Goal: Information Seeking & Learning: Learn about a topic

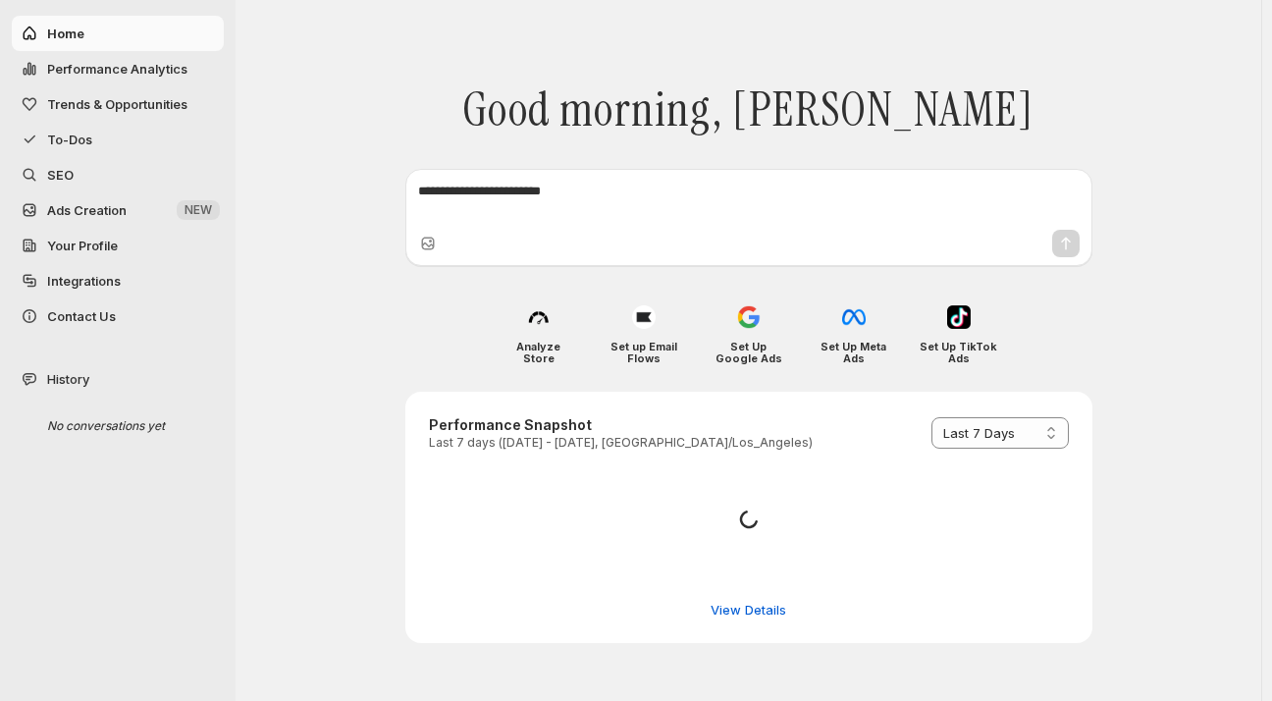
select select "*********"
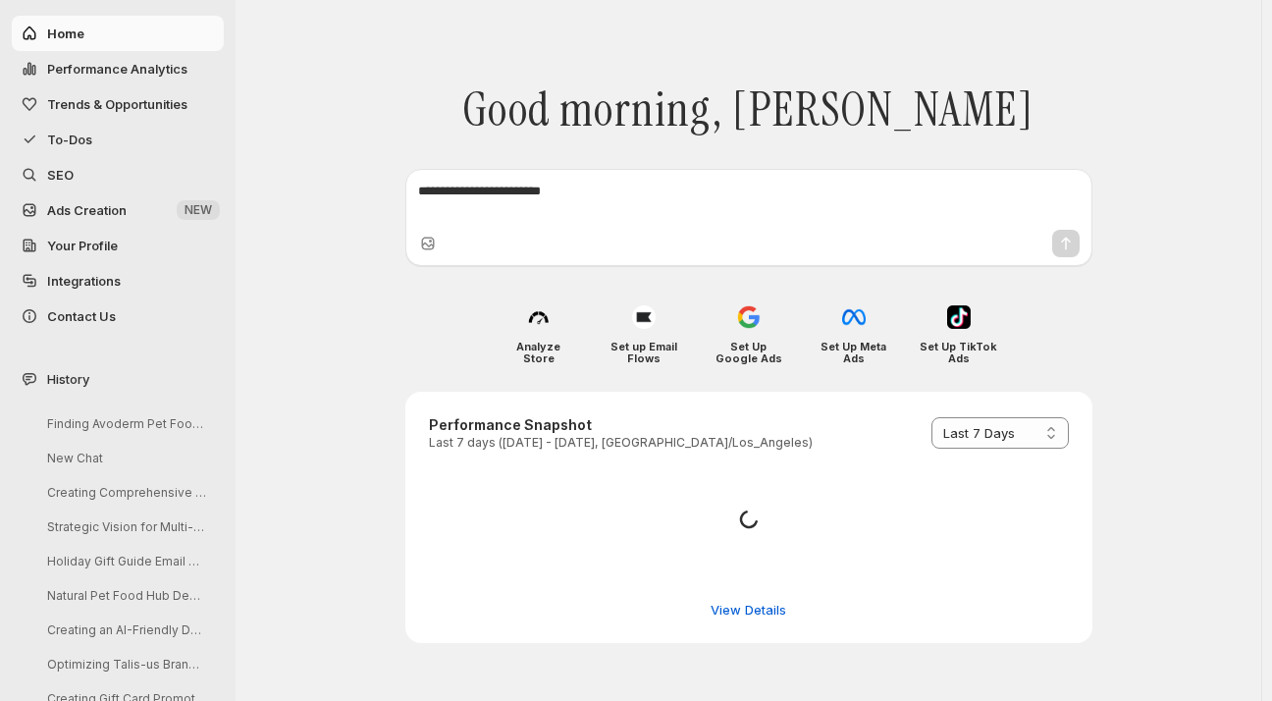
click at [446, 190] on textarea at bounding box center [748, 201] width 661 height 39
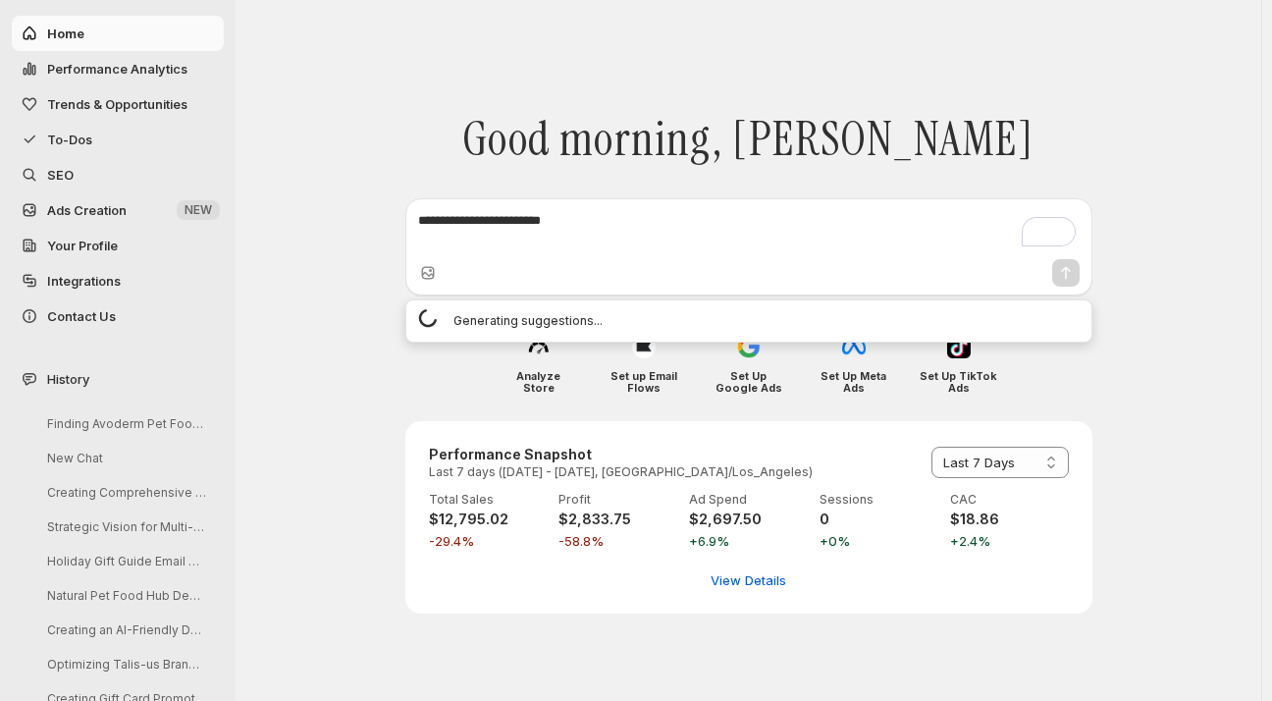
paste textarea "**********"
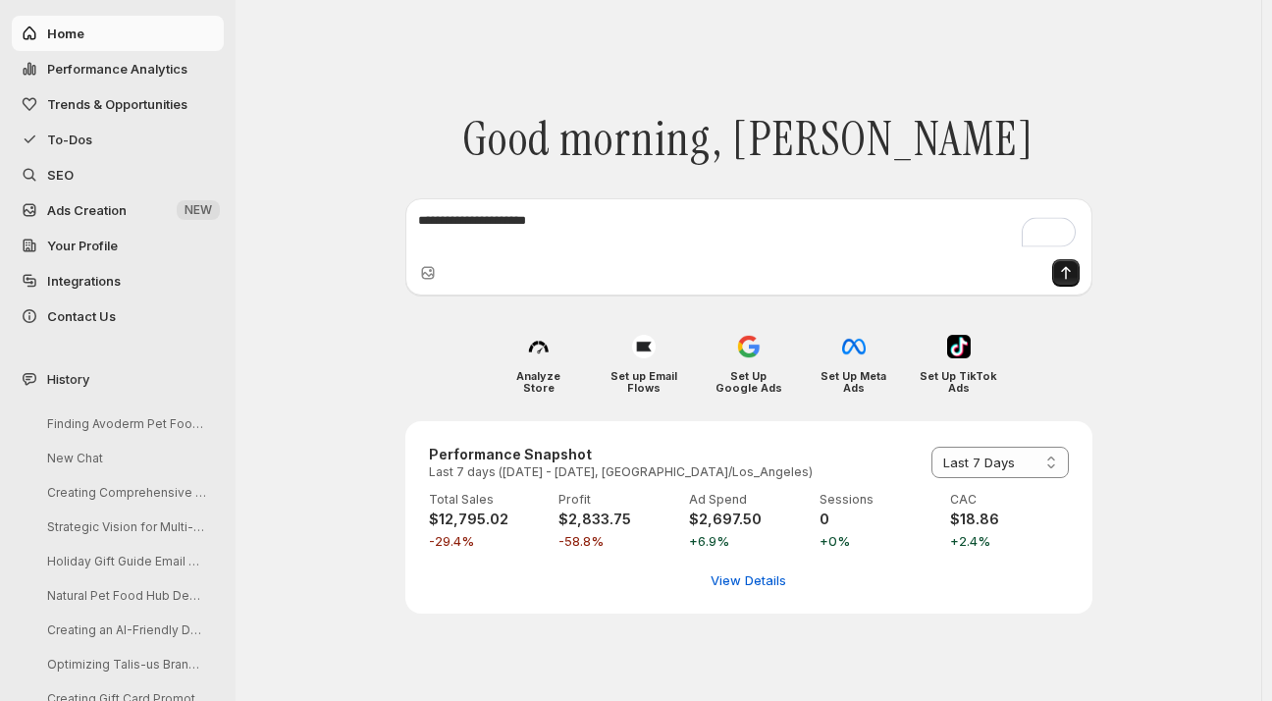
type textarea "**********"
click at [1069, 279] on icon "Send message" at bounding box center [1066, 273] width 20 height 20
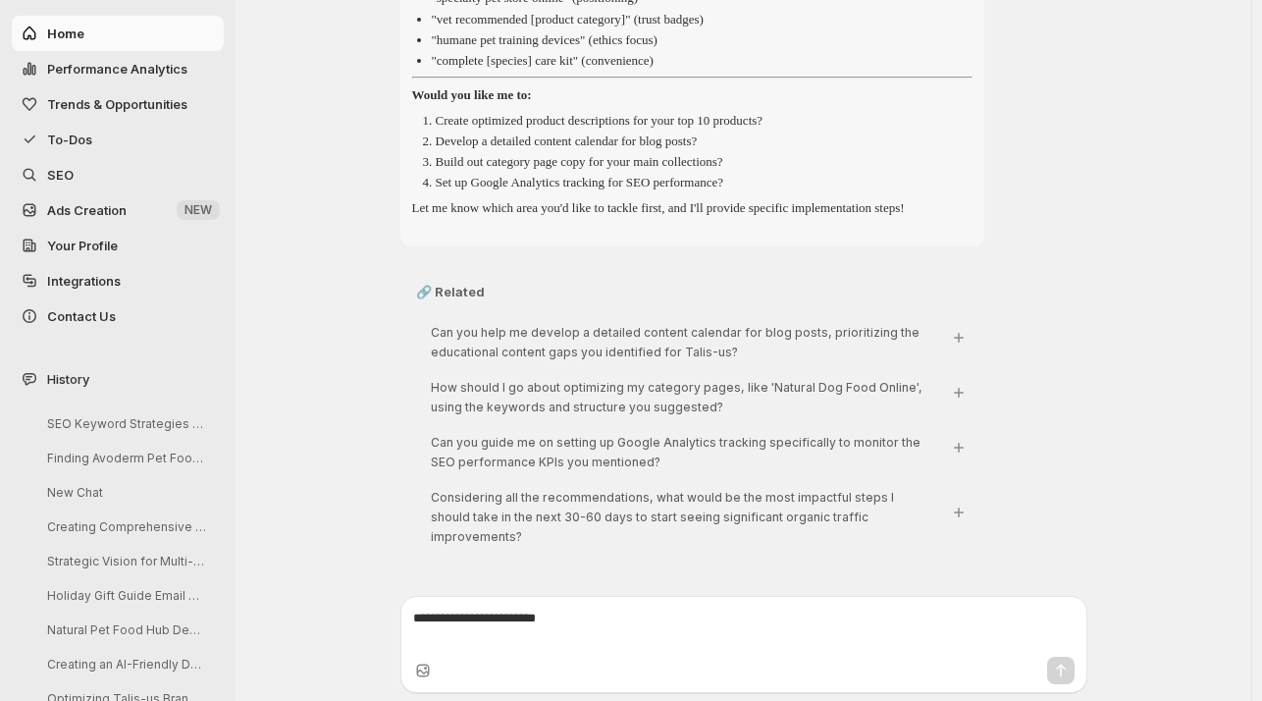
scroll to position [3749, 0]
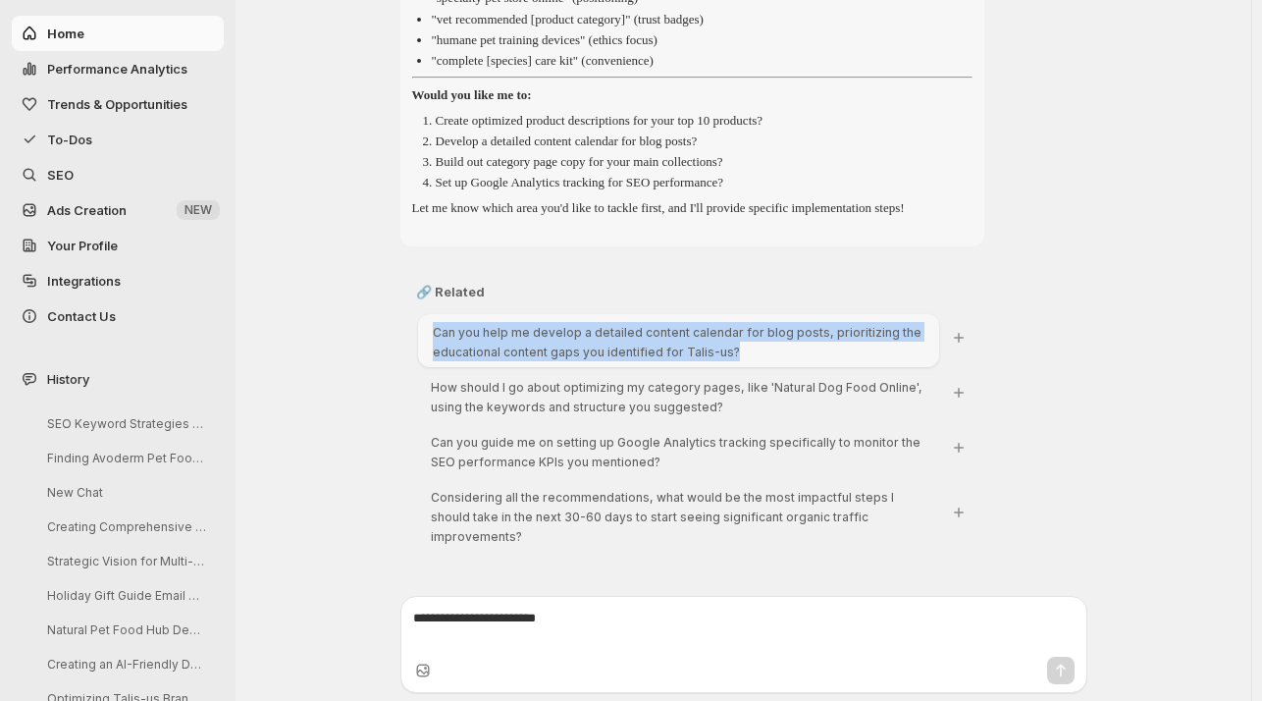
drag, startPoint x: 433, startPoint y: 345, endPoint x: 739, endPoint y: 372, distance: 307.3
click at [739, 367] on div "Can you help me develop a detailed content calendar for blog posts, prioritizin…" at bounding box center [678, 340] width 521 height 53
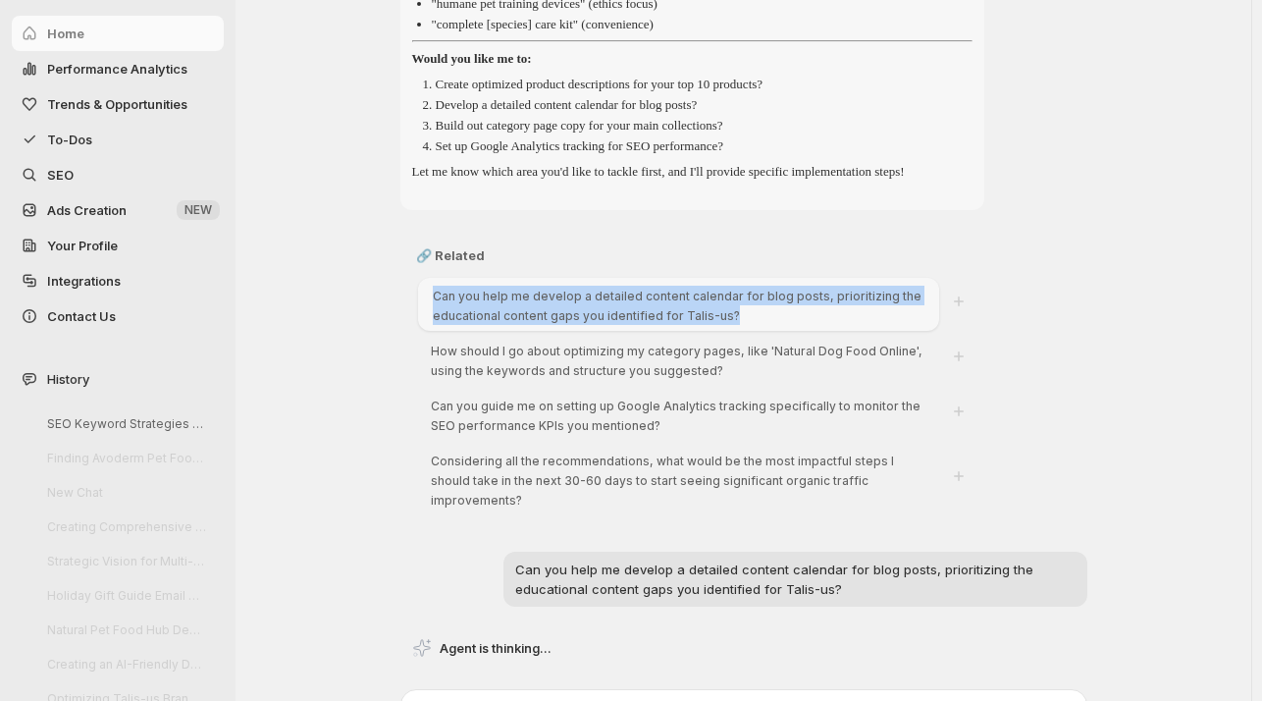
copy span "Can you help me develop a detailed content calendar for blog posts, prioritizin…"
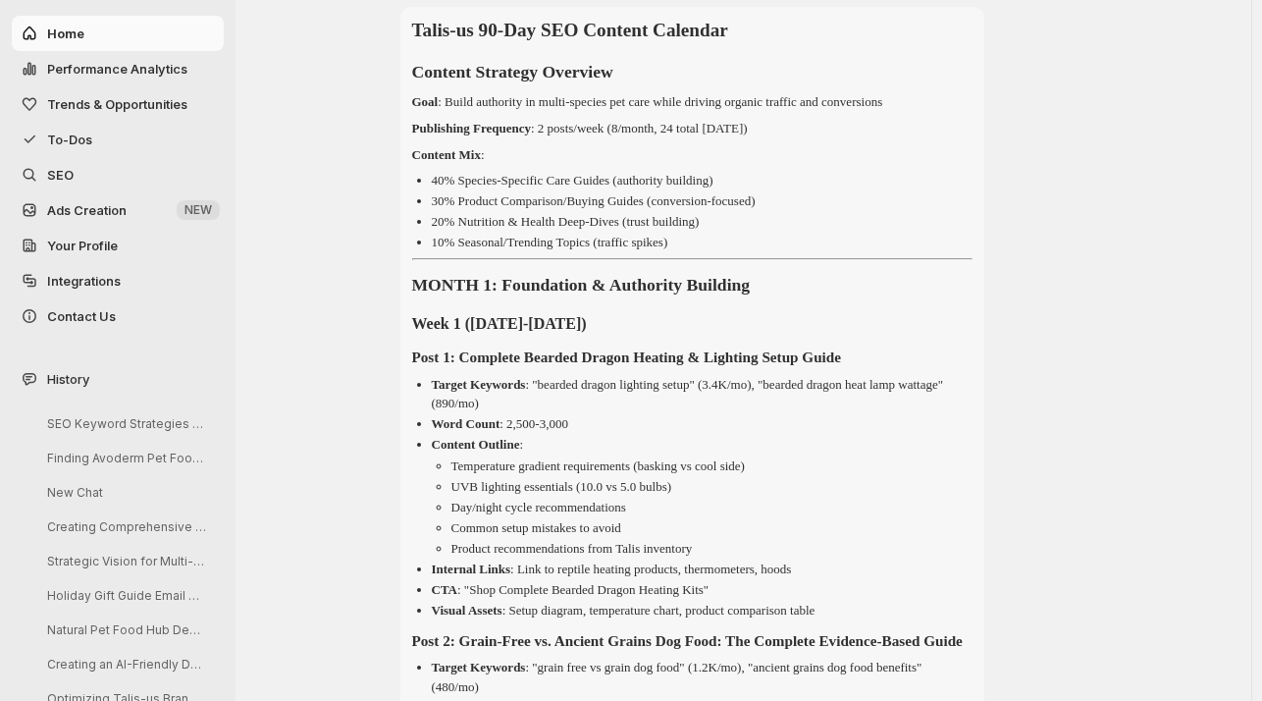
scroll to position [4417, 0]
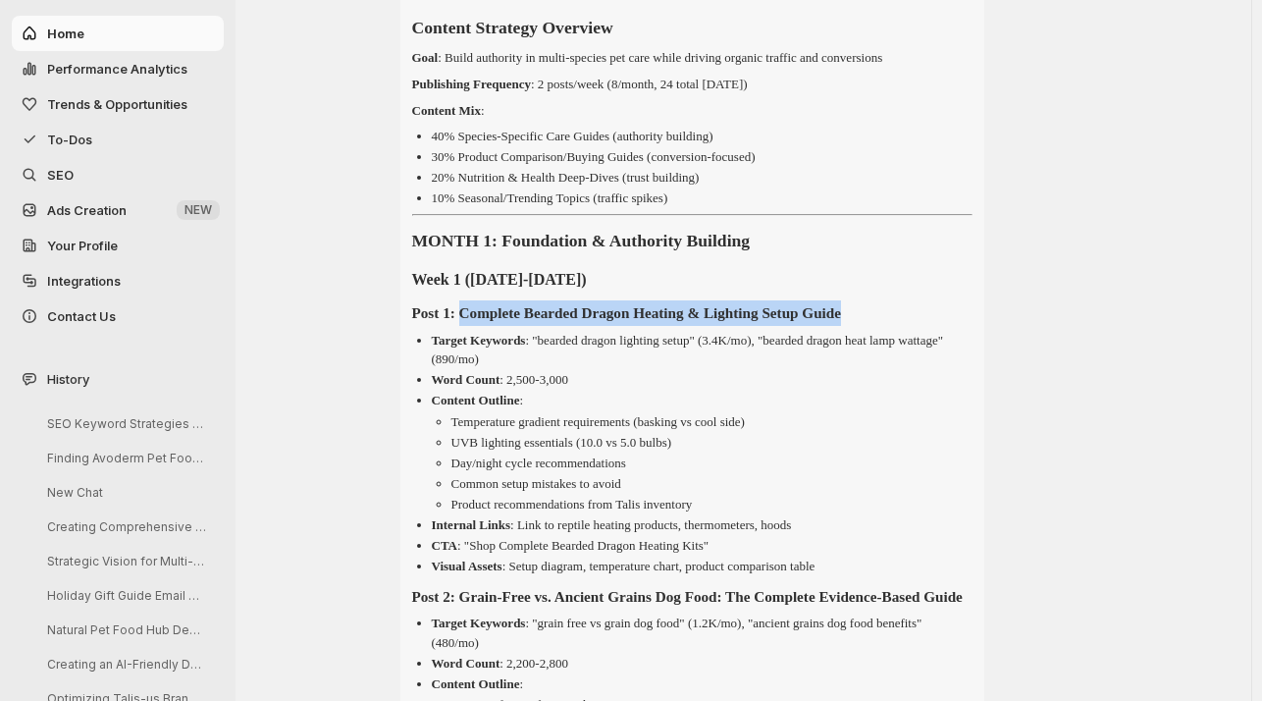
drag, startPoint x: 921, startPoint y: 348, endPoint x: 475, endPoint y: 344, distance: 446.5
click at [475, 326] on h4 "Post 1: Complete Bearded Dragon Heating & Lighting Setup Guide" at bounding box center [692, 313] width 560 height 26
copy strong "Complete Bearded Dragon Heating & Lighting Setup Guide"
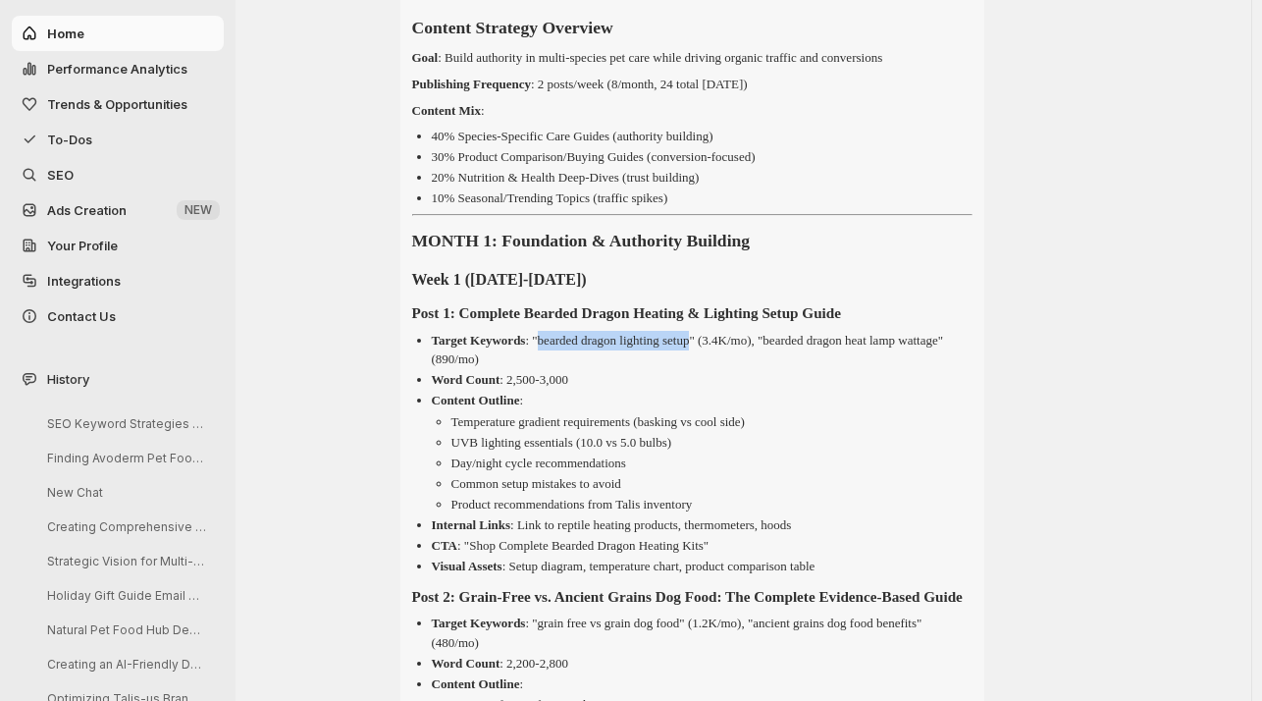
drag, startPoint x: 730, startPoint y: 377, endPoint x: 560, endPoint y: 377, distance: 169.8
click at [560, 367] on p "Target Keywords : "bearded dragon lighting setup" (3.4K/mo), "bearded dragon he…" at bounding box center [687, 350] width 511 height 34
copy p "bearded dragon lighting setup"
drag, startPoint x: 811, startPoint y: 374, endPoint x: 478, endPoint y: 399, distance: 333.6
click at [478, 367] on p "Target Keywords : "bearded dragon lighting setup" (3.4K/mo), "bearded dragon he…" at bounding box center [687, 350] width 511 height 34
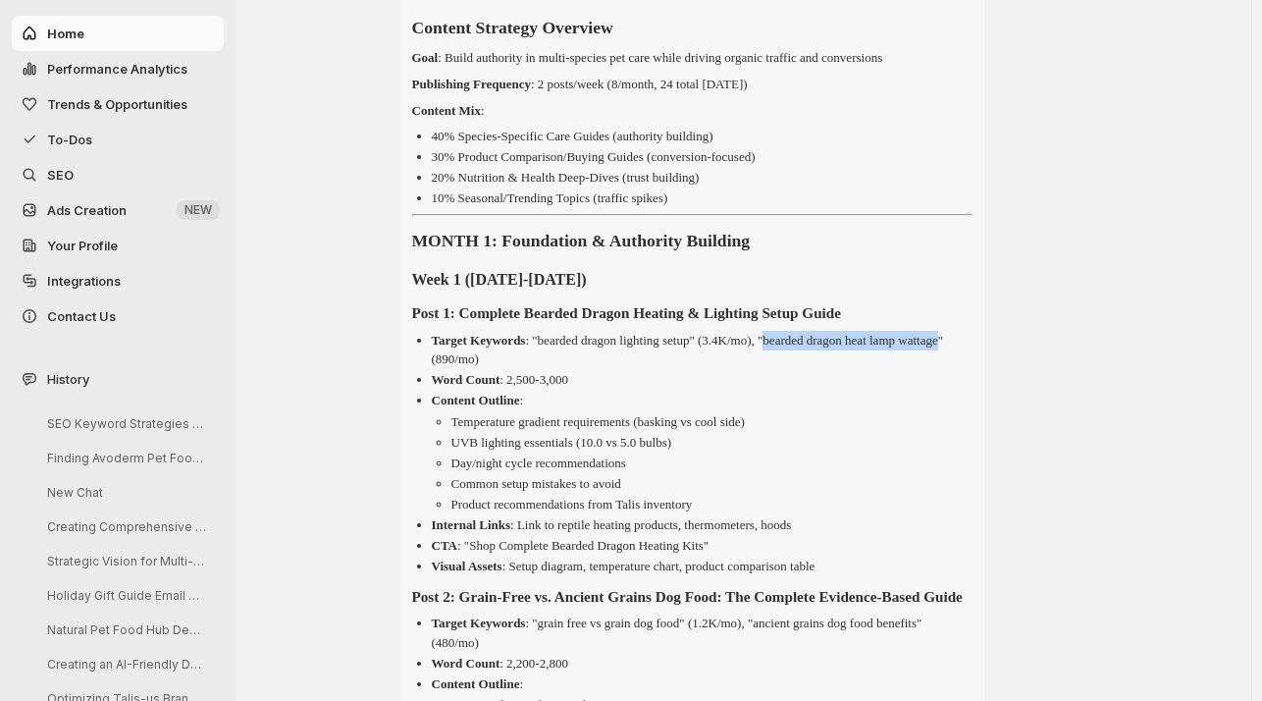
copy p "bearded dragon heat lamp wattage"
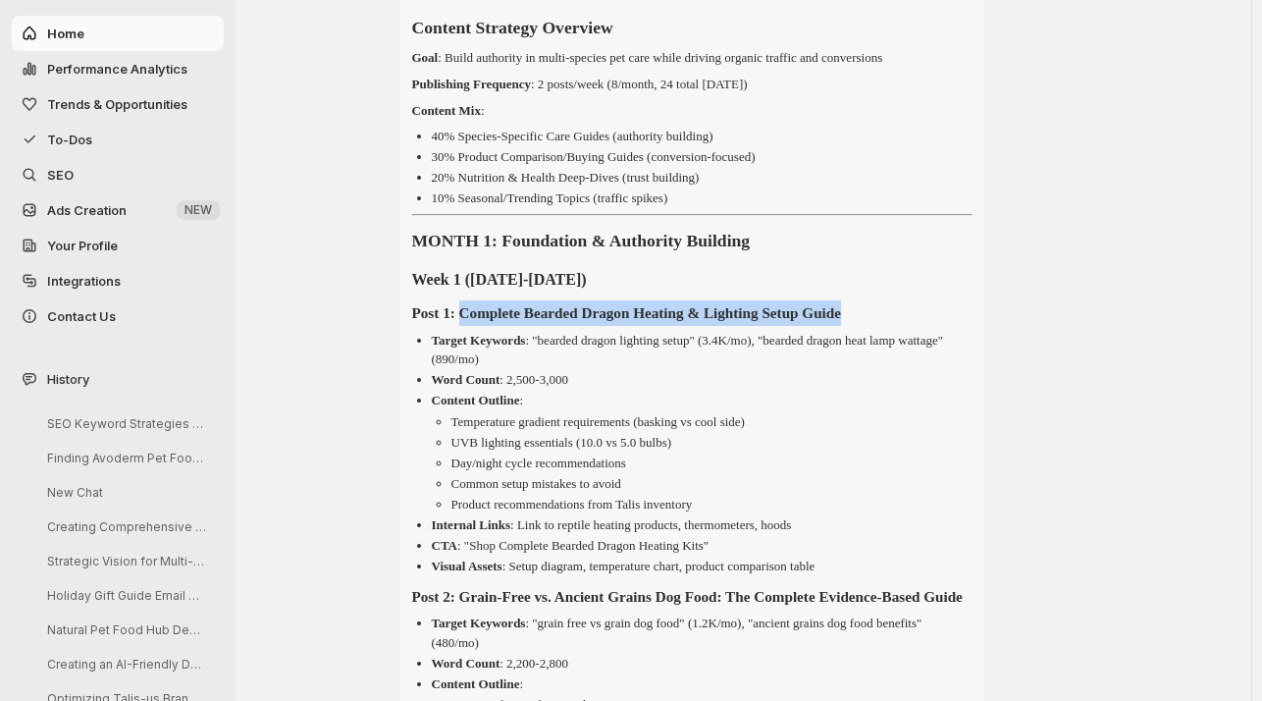
drag, startPoint x: 923, startPoint y: 342, endPoint x: 473, endPoint y: 340, distance: 450.4
click at [473, 326] on h4 "Post 1: Complete Bearded Dragon Heating & Lighting Setup Guide" at bounding box center [692, 313] width 560 height 26
copy strong "Complete Bearded Dragon Heating & Lighting Setup Guide"
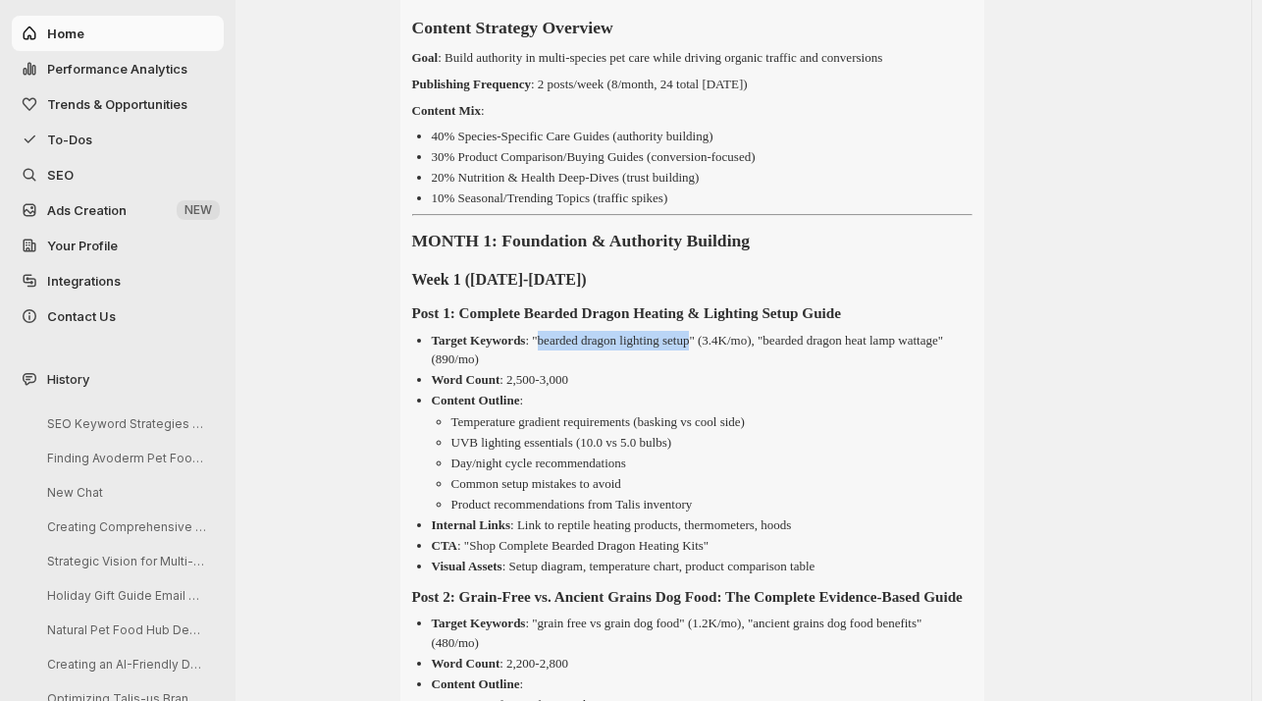
drag, startPoint x: 729, startPoint y: 374, endPoint x: 560, endPoint y: 374, distance: 168.8
click at [560, 367] on p "Target Keywords : "bearded dragon lighting setup" (3.4K/mo), "bearded dragon he…" at bounding box center [687, 350] width 511 height 34
copy p "bearded dragon lighting setup"
drag, startPoint x: 811, startPoint y: 371, endPoint x: 477, endPoint y: 391, distance: 334.2
click at [477, 367] on p "Target Keywords : "bearded dragon lighting setup" (3.4K/mo), "bearded dragon he…" at bounding box center [687, 350] width 511 height 34
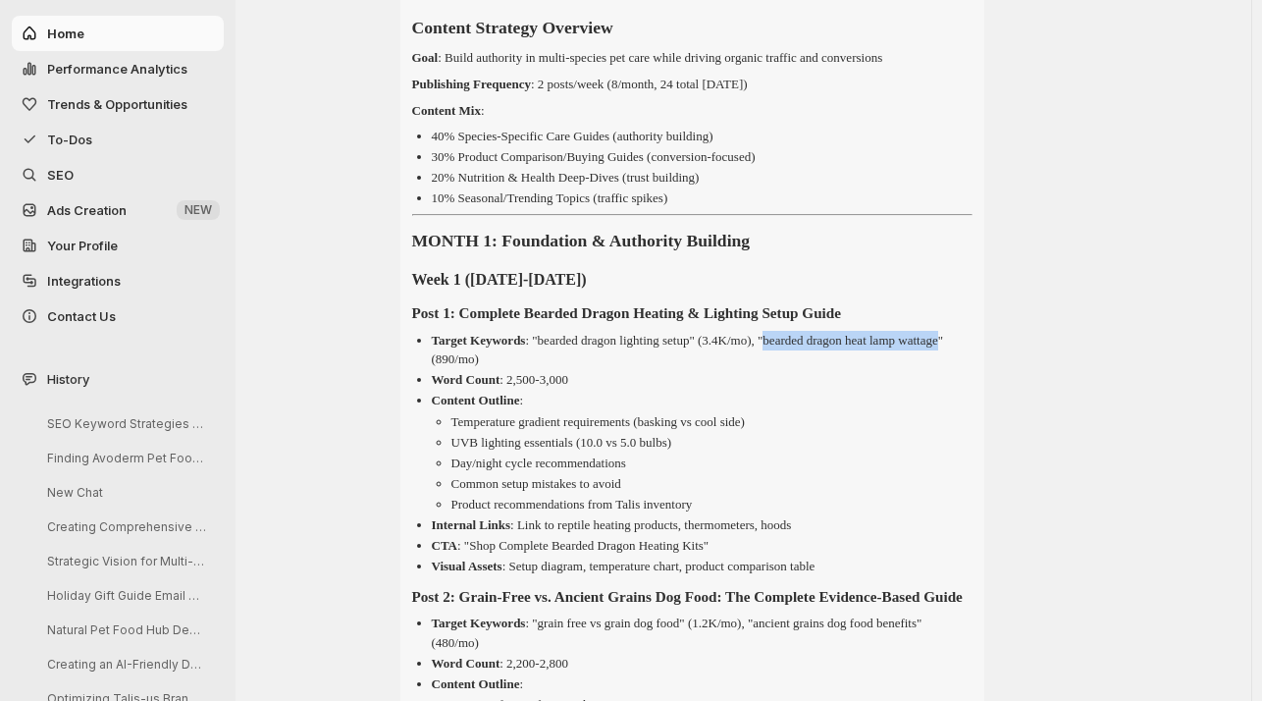
copy p "bearded dragon heat lamp wattage"
drag, startPoint x: 729, startPoint y: 536, endPoint x: 649, endPoint y: 536, distance: 80.5
drag, startPoint x: 649, startPoint y: 536, endPoint x: 718, endPoint y: 541, distance: 69.8
click at [718, 514] on li "Product recommendations from Talis inventory" at bounding box center [711, 505] width 521 height 20
drag, startPoint x: 718, startPoint y: 541, endPoint x: 633, endPoint y: 519, distance: 88.1
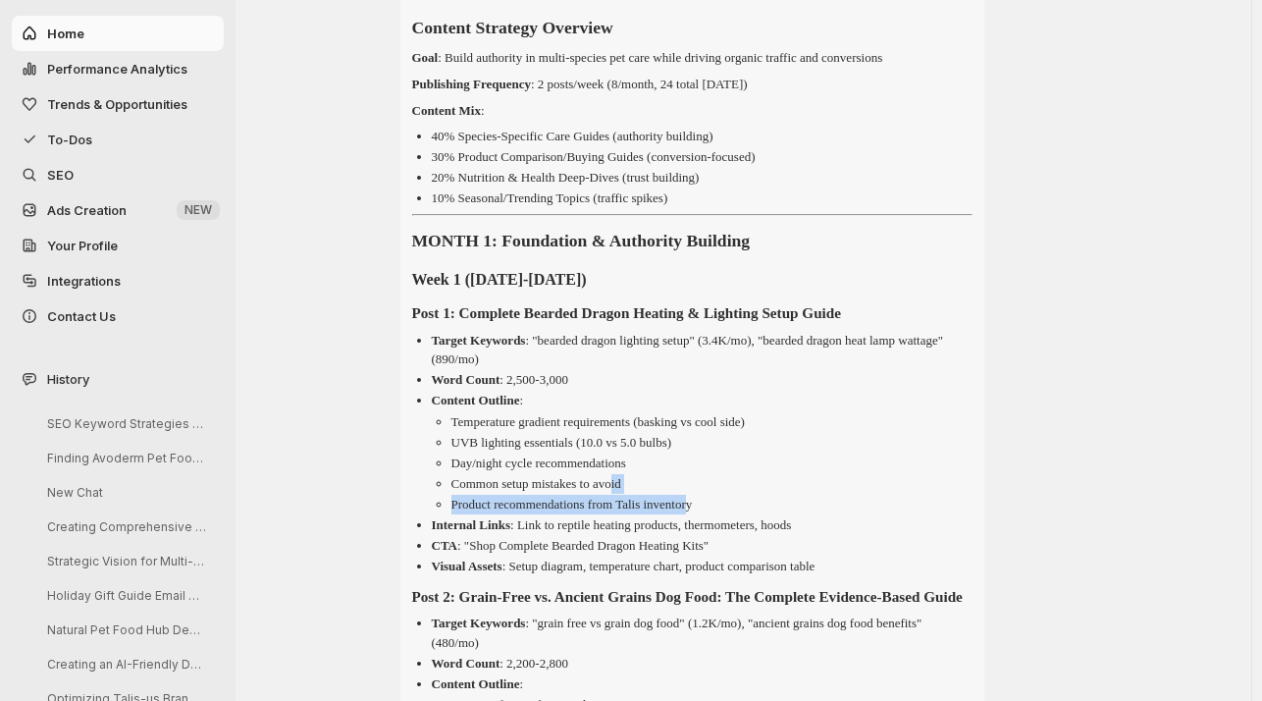
click at [633, 514] on ul "Temperature gradient requirements (basking vs cool side) UVB lighting essential…" at bounding box center [702, 463] width 541 height 102
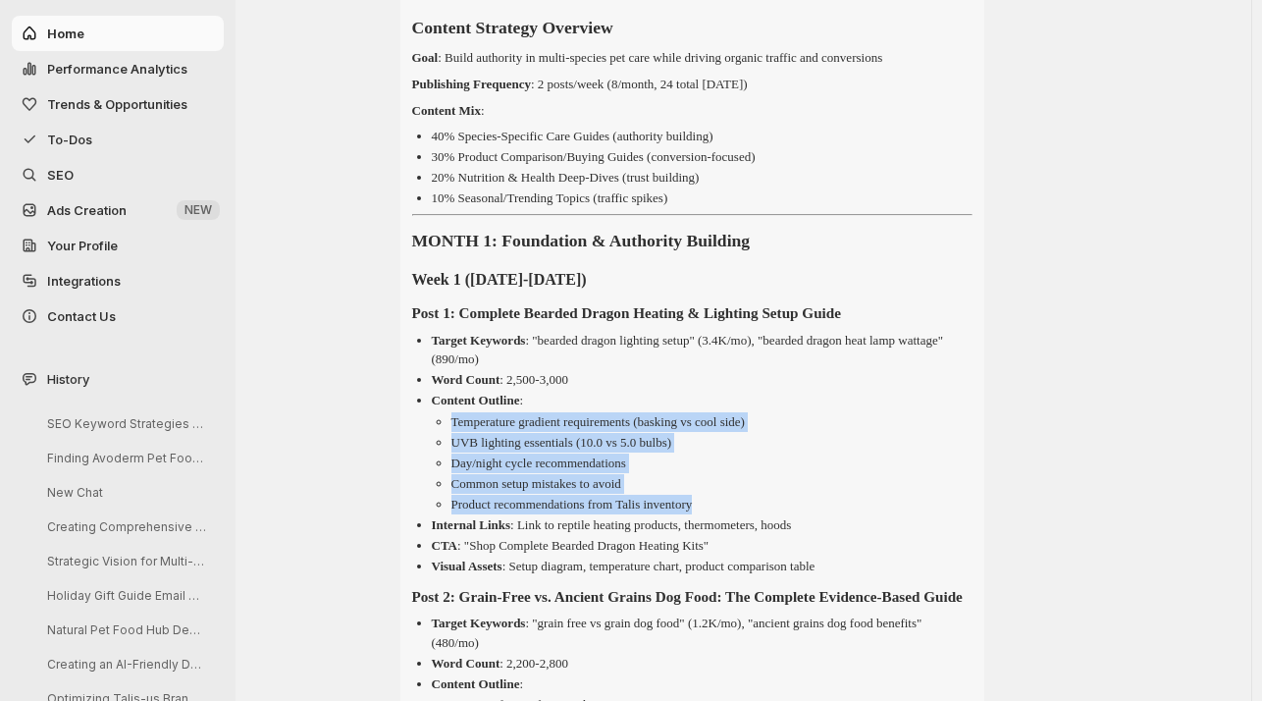
drag, startPoint x: 722, startPoint y: 539, endPoint x: 453, endPoint y: 451, distance: 282.7
click at [453, 451] on ul "Temperature gradient requirements (basking vs cool side) UVB lighting essential…" at bounding box center [702, 463] width 541 height 102
copy ul "Temperature gradient requirements (basking vs cool side) UVB lighting essential…"
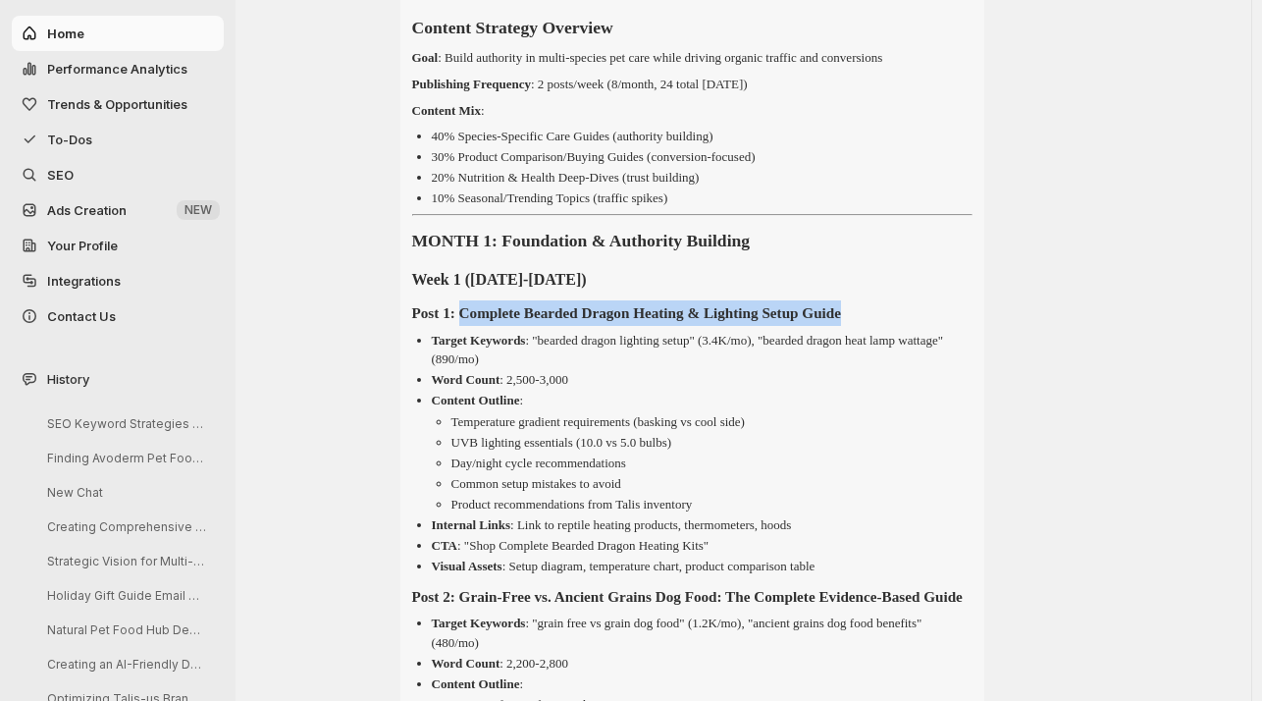
drag, startPoint x: 931, startPoint y: 345, endPoint x: 472, endPoint y: 350, distance: 459.3
click at [472, 326] on h4 "Post 1: Complete Bearded Dragon Heating & Lighting Setup Guide" at bounding box center [692, 313] width 560 height 26
copy strong "Complete Bearded Dragon Heating & Lighting Setup Guide"
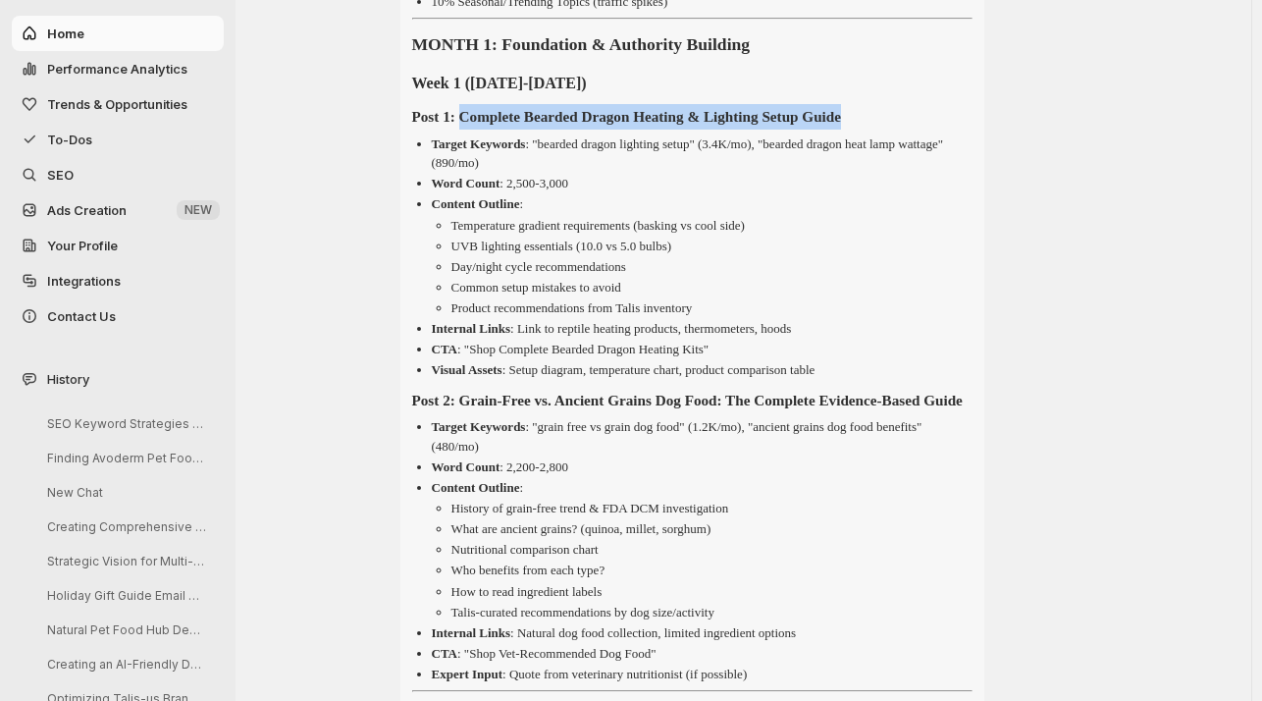
scroll to position [4652, 0]
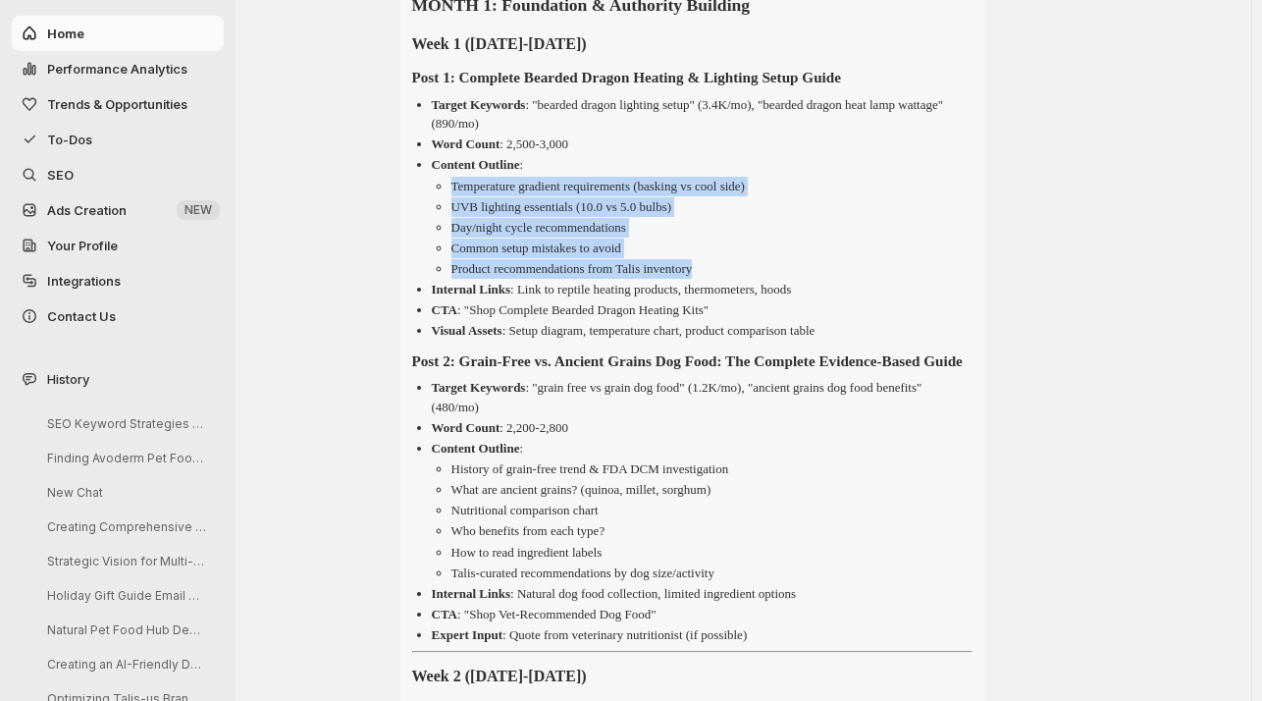
drag, startPoint x: 726, startPoint y: 301, endPoint x: 453, endPoint y: 222, distance: 284.1
click at [453, 222] on ul "Temperature gradient requirements (basking vs cool side) UVB lighting essential…" at bounding box center [702, 228] width 541 height 102
copy ul "Temperature gradient requirements (basking vs cool side) UVB lighting essential…"
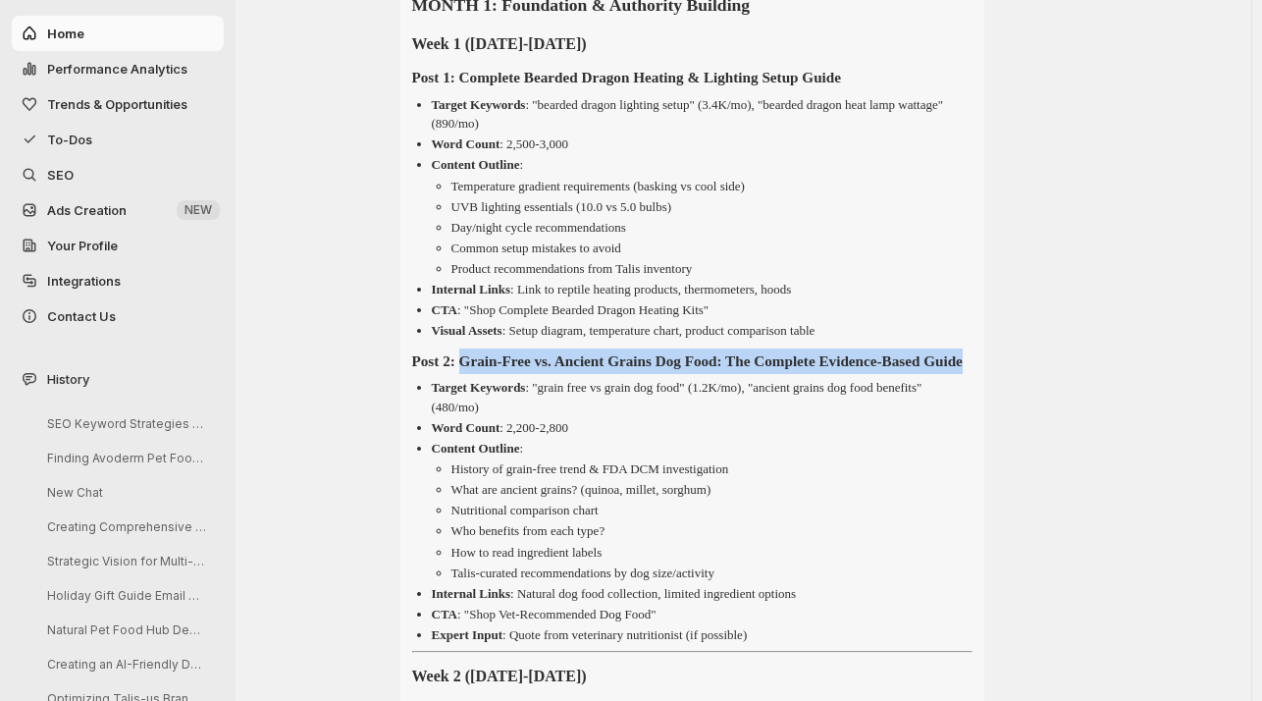
drag, startPoint x: 472, startPoint y: 393, endPoint x: 557, endPoint y: 416, distance: 88.3
click at [557, 374] on h4 "Post 2: Grain-Free vs. Ancient Grains Dog Food: The Complete Evidence-Based Gui…" at bounding box center [692, 361] width 560 height 26
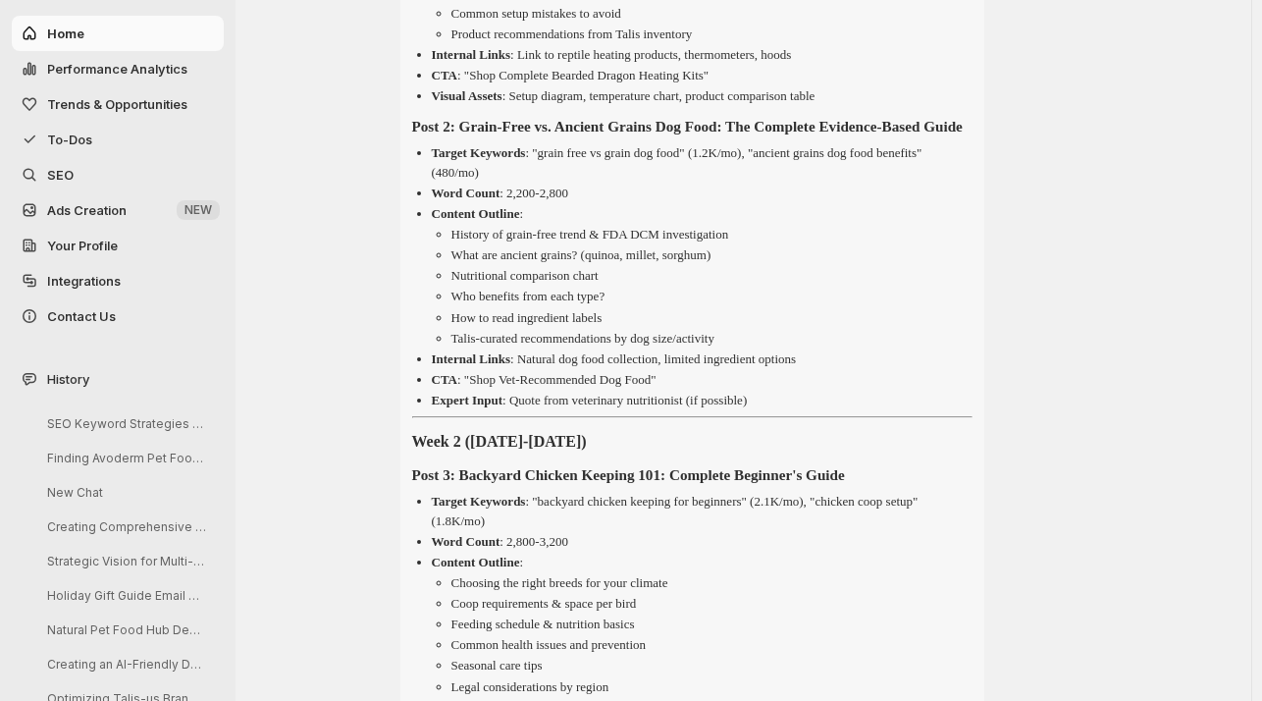
scroll to position [4888, 0]
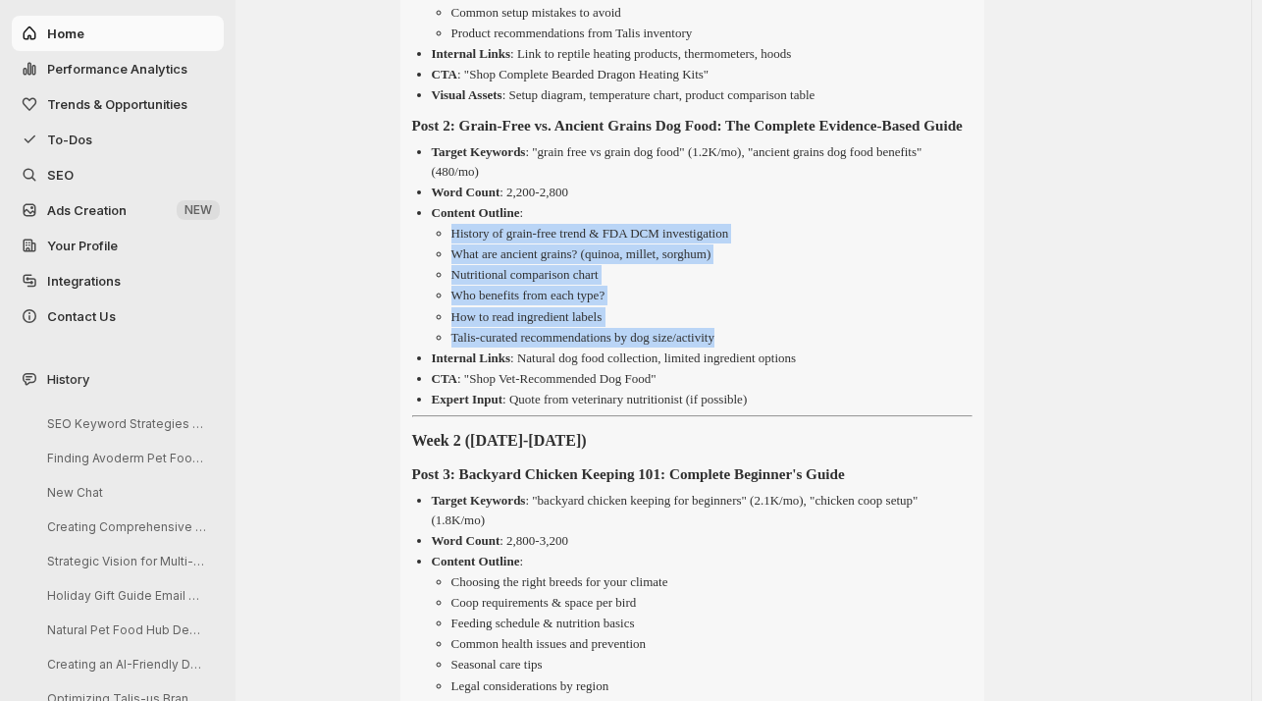
drag, startPoint x: 750, startPoint y: 397, endPoint x: 439, endPoint y: 298, distance: 326.5
click at [439, 298] on ul "History of grain-free trend & FDA DCM investigation What are ancient grains? (q…" at bounding box center [702, 285] width 541 height 123
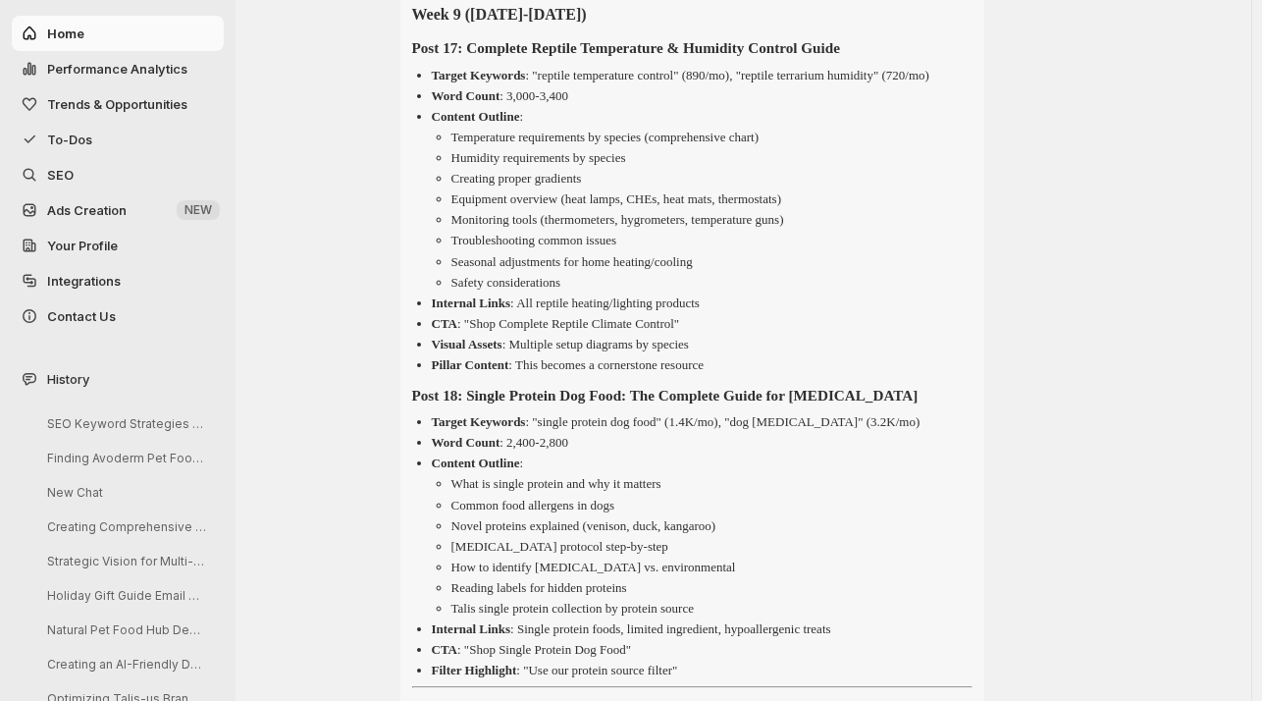
scroll to position [10445, 0]
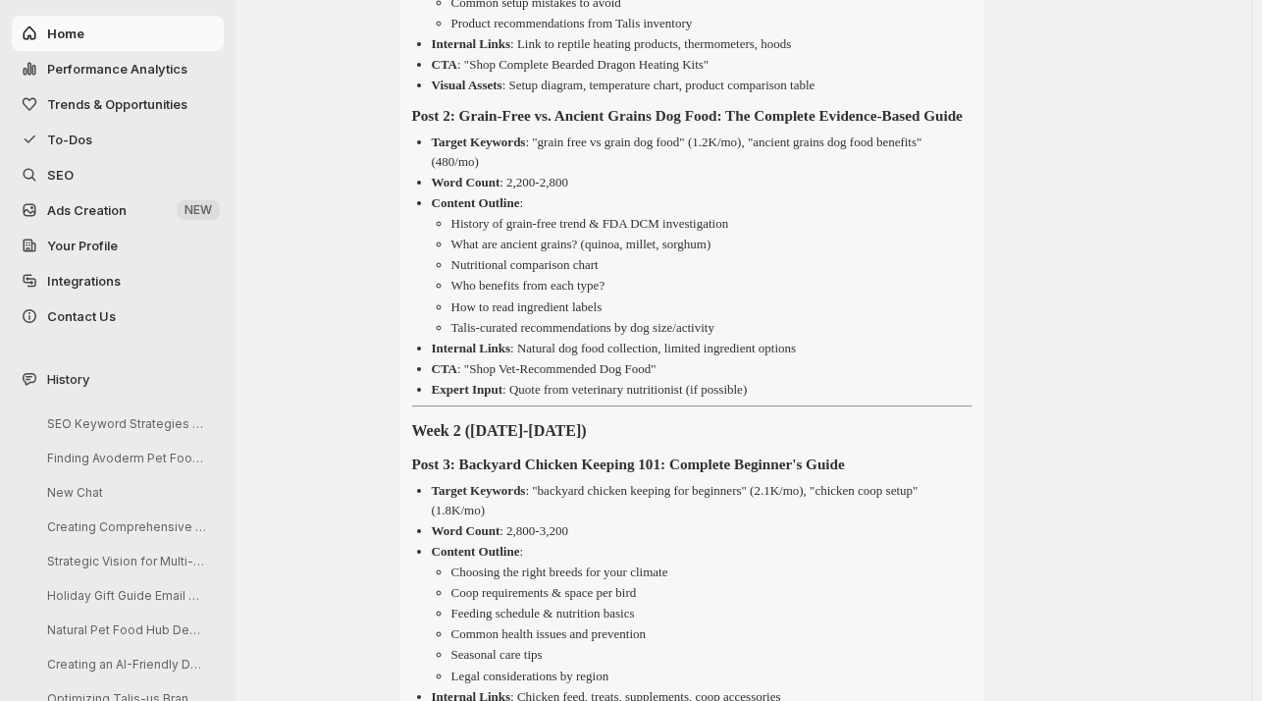
scroll to position [4885, 0]
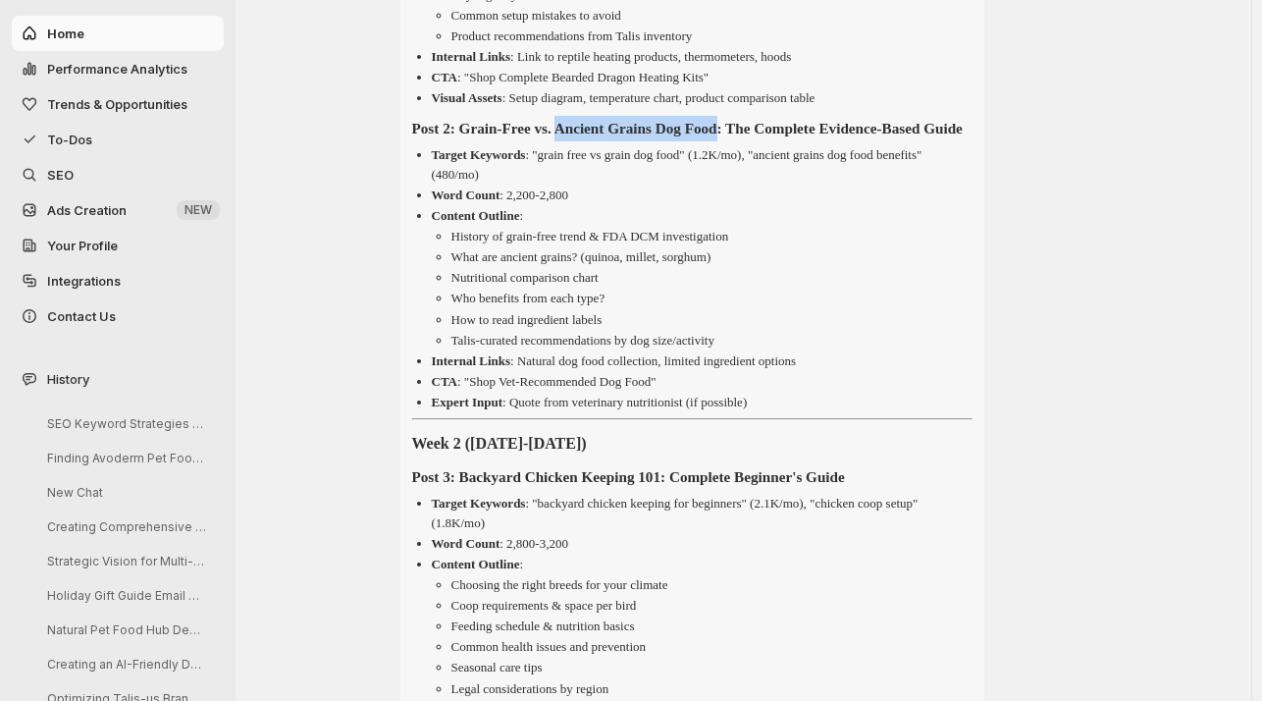
drag, startPoint x: 777, startPoint y: 160, endPoint x: 587, endPoint y: 157, distance: 190.4
click at [587, 136] on strong "Post 2: Grain-Free vs. Ancient Grains Dog Food: The Complete Evidence-Based Gui…" at bounding box center [687, 128] width 550 height 17
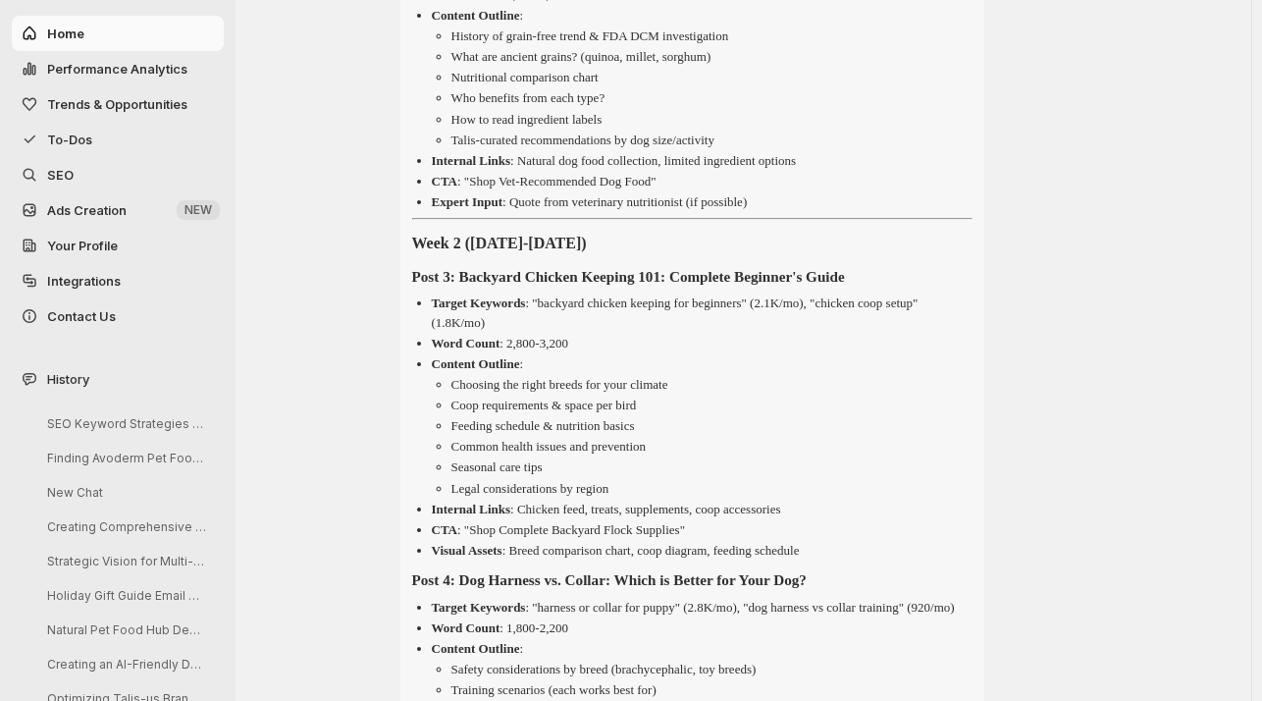
scroll to position [5110, 0]
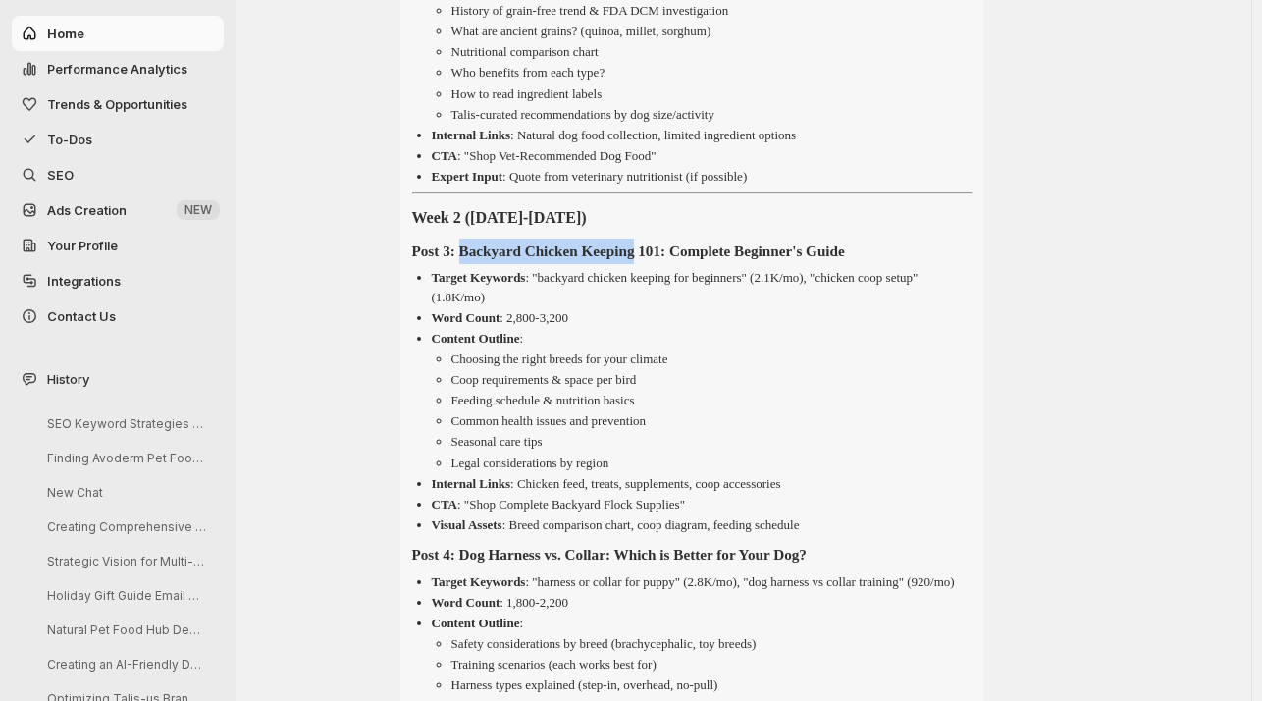
drag, startPoint x: 675, startPoint y: 307, endPoint x: 476, endPoint y: 301, distance: 199.3
click at [476, 264] on h4 "Post 3: Backyard Chicken Keeping 101: Complete Beginner's Guide" at bounding box center [692, 251] width 560 height 26
drag, startPoint x: 927, startPoint y: 308, endPoint x: 476, endPoint y: 296, distance: 451.5
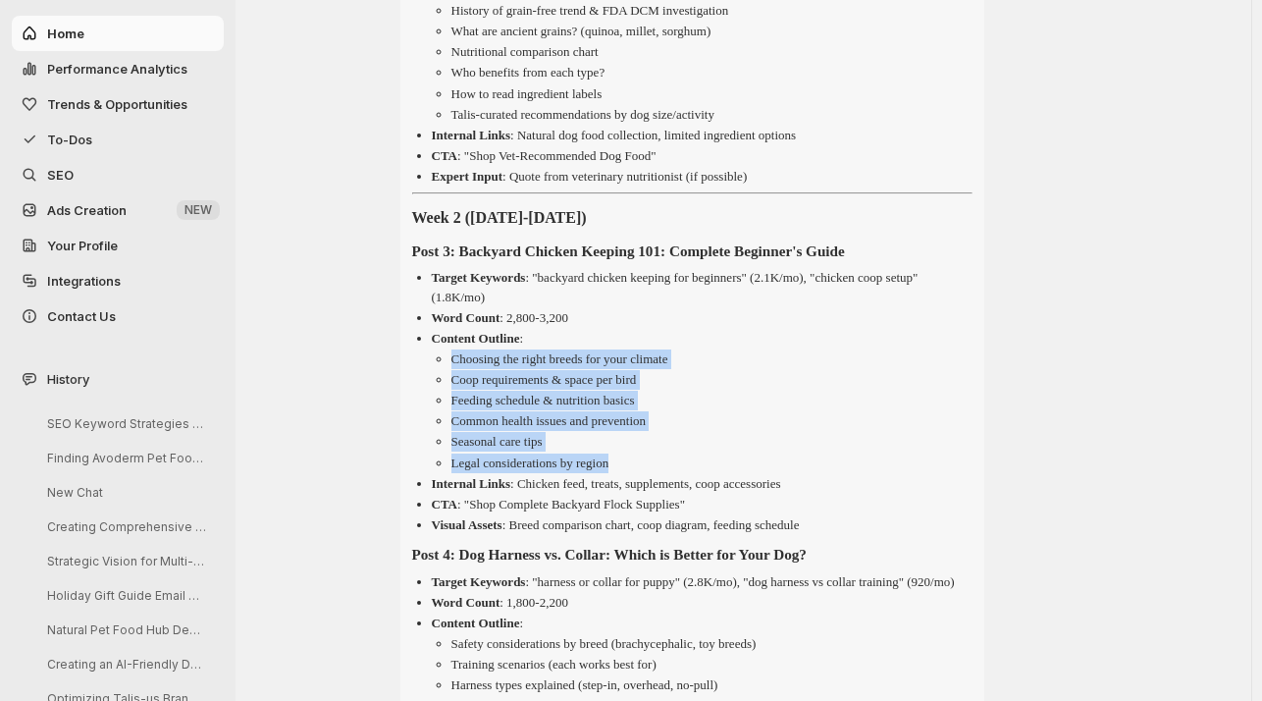
drag, startPoint x: 642, startPoint y: 520, endPoint x: 446, endPoint y: 418, distance: 220.3
click at [446, 418] on ul "Choosing the right breeds for your climate Coop requirements & space per bird F…" at bounding box center [702, 410] width 541 height 123
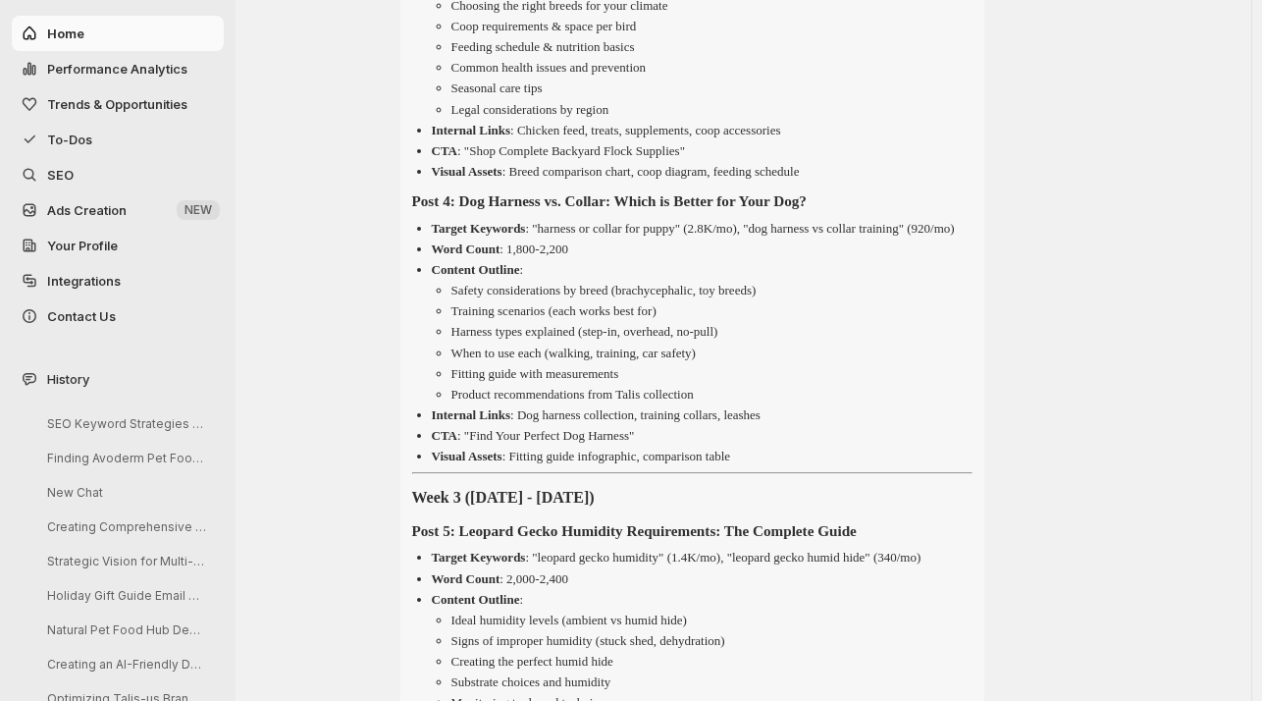
scroll to position [5503, 0]
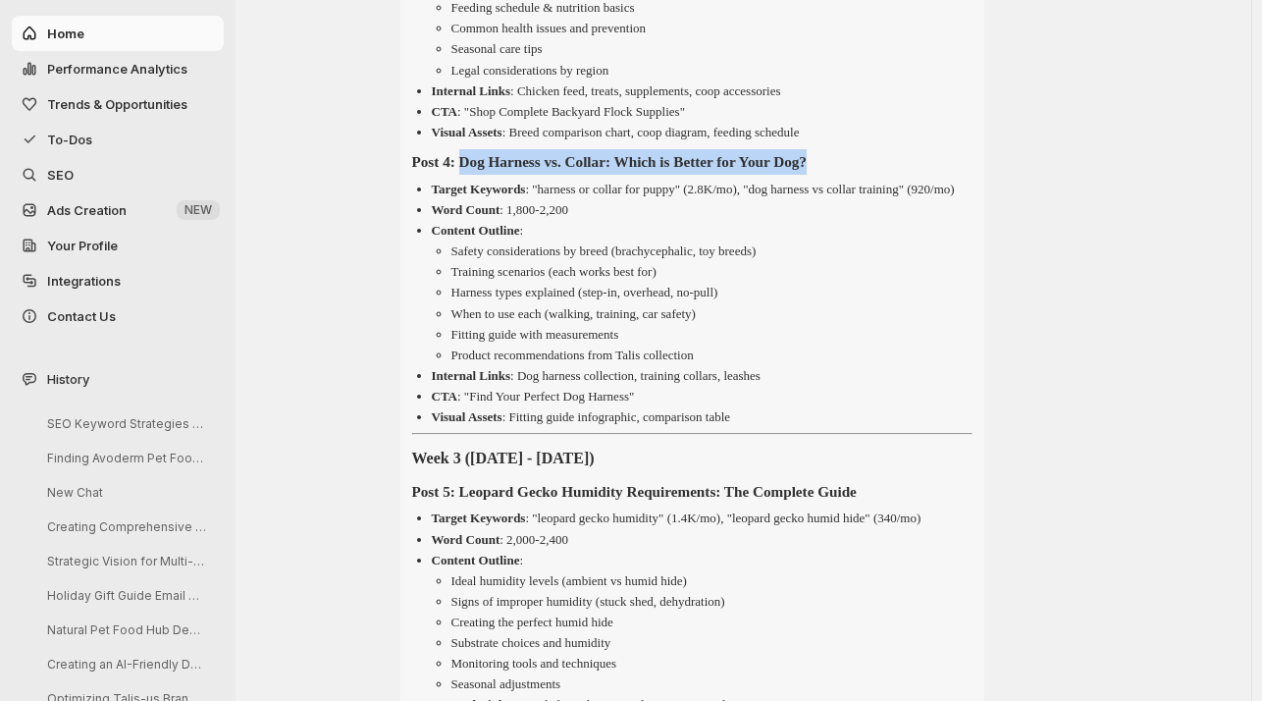
drag, startPoint x: 893, startPoint y: 217, endPoint x: 475, endPoint y: 217, distance: 418.0
click at [475, 175] on h4 "Post 4: Dog Harness vs. Collar: Which is Better for Your Dog?" at bounding box center [692, 162] width 560 height 26
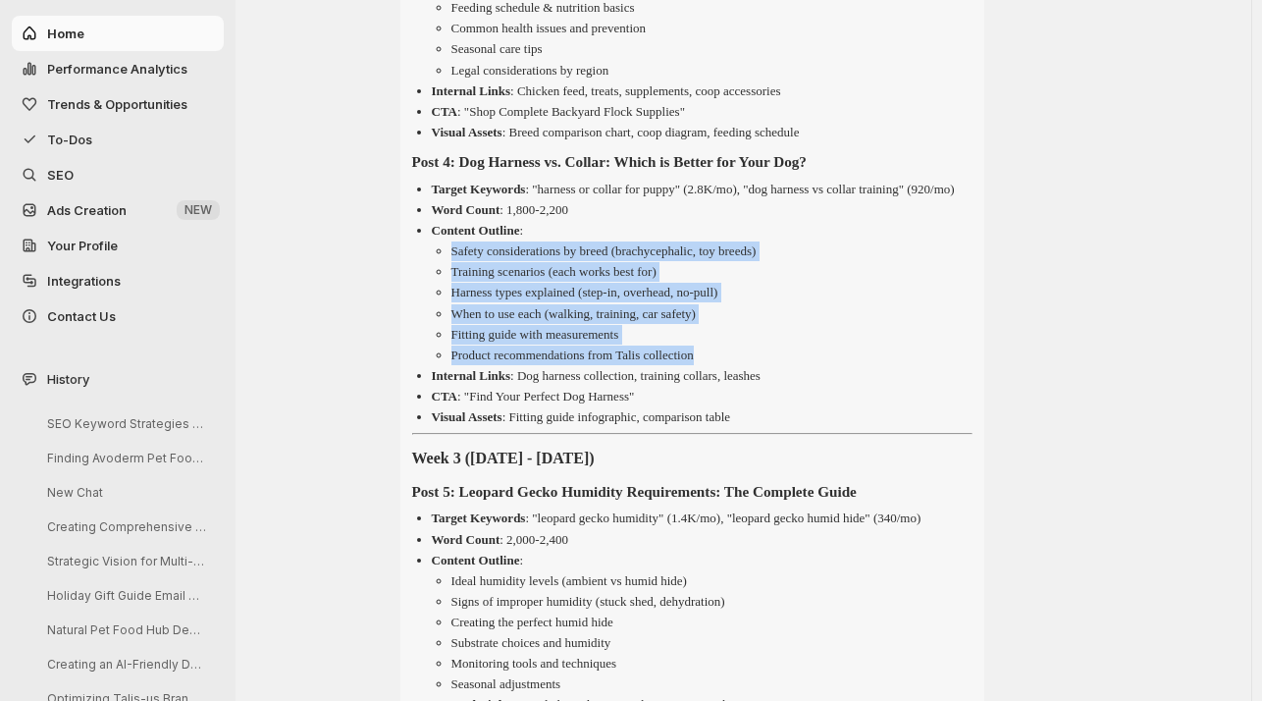
drag, startPoint x: 726, startPoint y: 430, endPoint x: 456, endPoint y: 332, distance: 287.1
click at [456, 332] on ul "Safety considerations by breed (brachycephalic, toy breeds) Training scenarios …" at bounding box center [702, 302] width 541 height 123
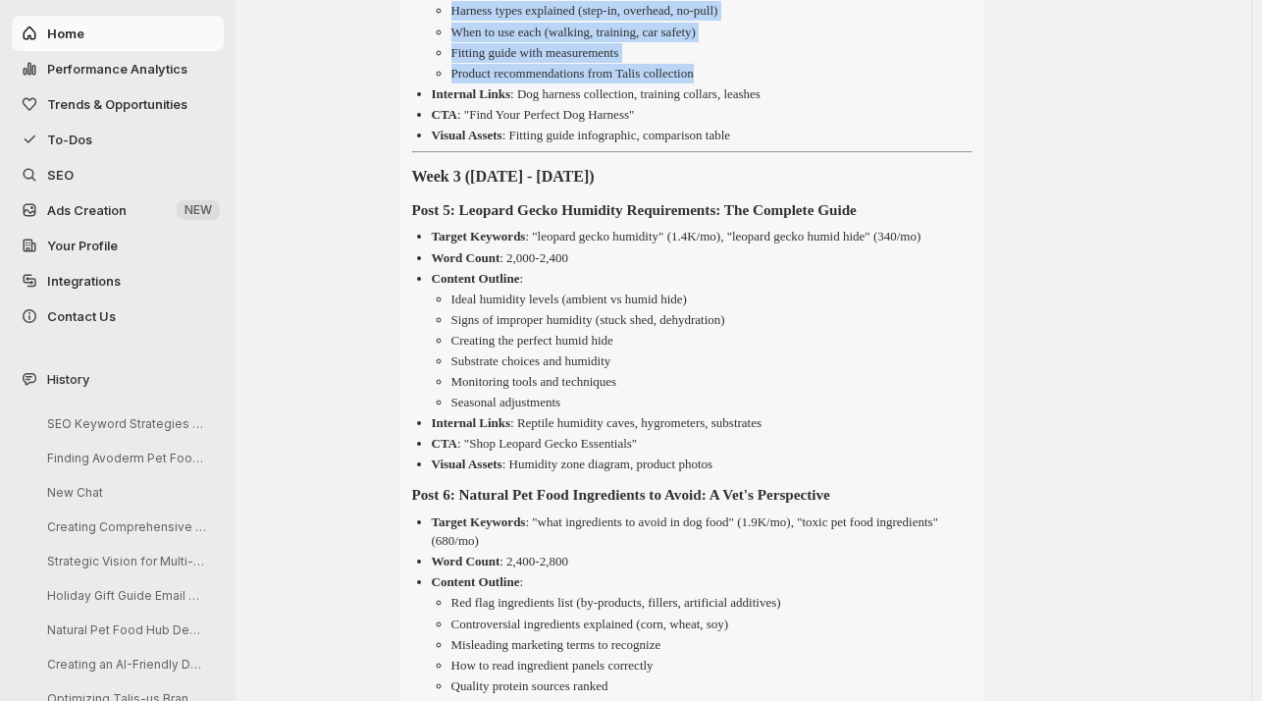
scroll to position [5824, 0]
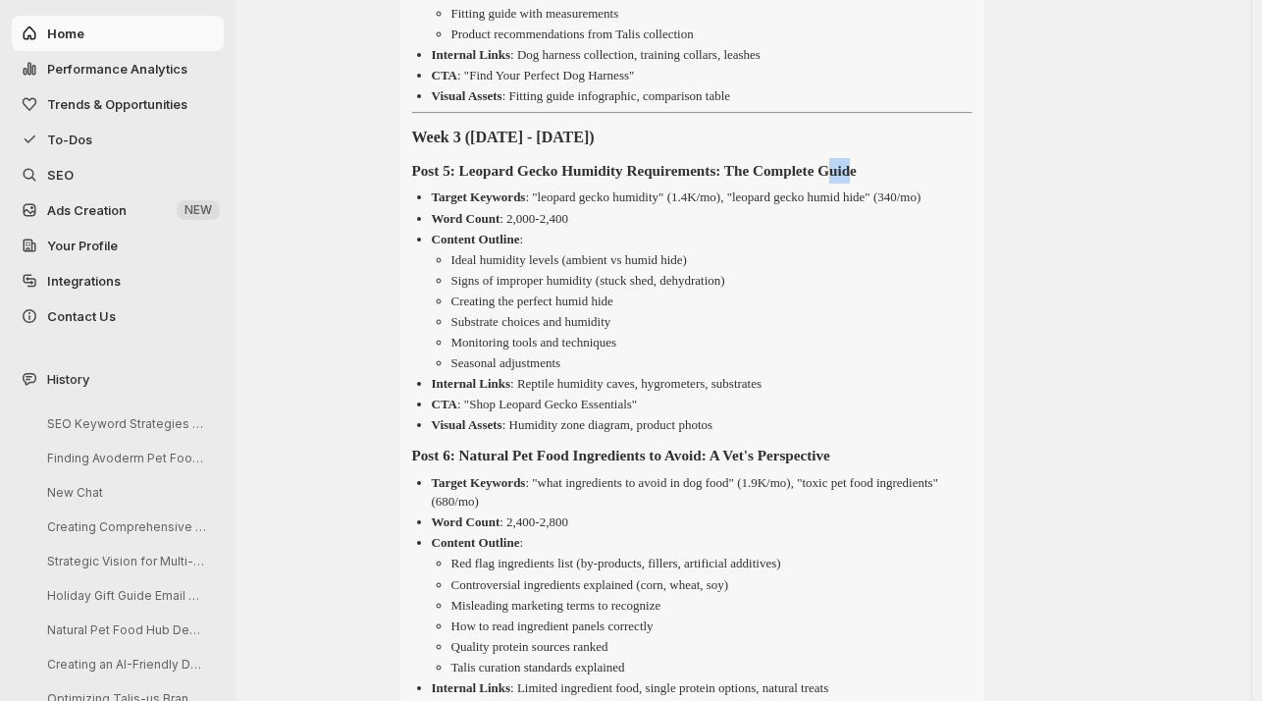
drag, startPoint x: 938, startPoint y: 246, endPoint x: 915, endPoint y: 247, distance: 23.6
click at [857, 179] on strong "Post 5: Leopard Gecko Humidity Requirements: The Complete Guide" at bounding box center [634, 170] width 445 height 17
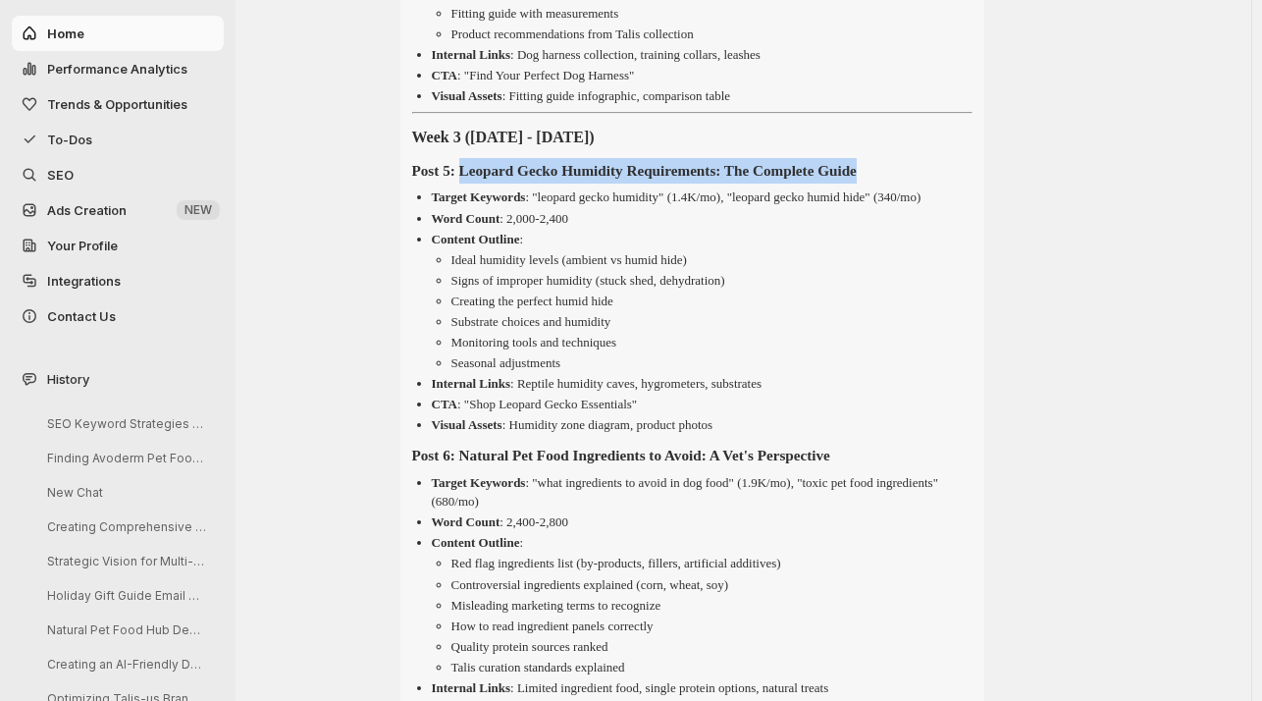
drag, startPoint x: 948, startPoint y: 248, endPoint x: 473, endPoint y: 251, distance: 474.9
click at [473, 183] on h4 "Post 5: Leopard Gecko Humidity Requirements: The Complete Guide" at bounding box center [692, 171] width 560 height 26
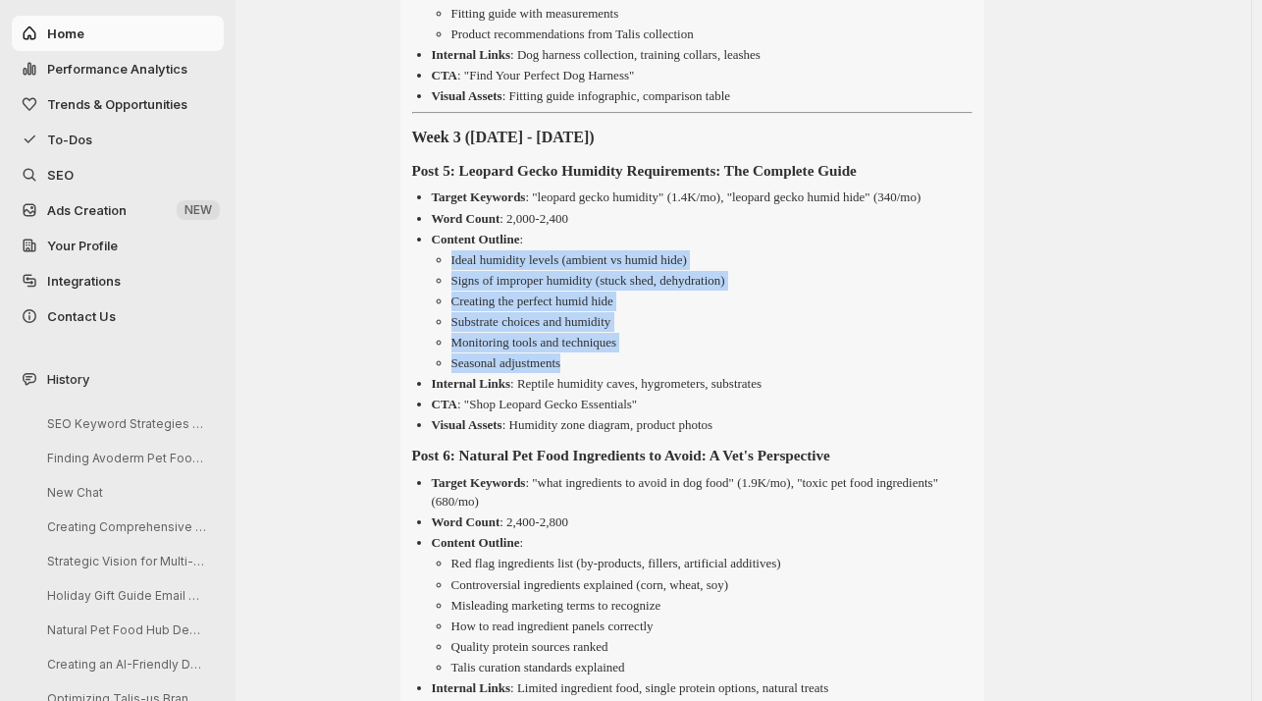
drag, startPoint x: 581, startPoint y: 462, endPoint x: 447, endPoint y: 359, distance: 168.6
click at [447, 359] on ul "Ideal humidity levels (ambient vs humid hide) Signs of improper humidity (stuck…" at bounding box center [702, 311] width 541 height 123
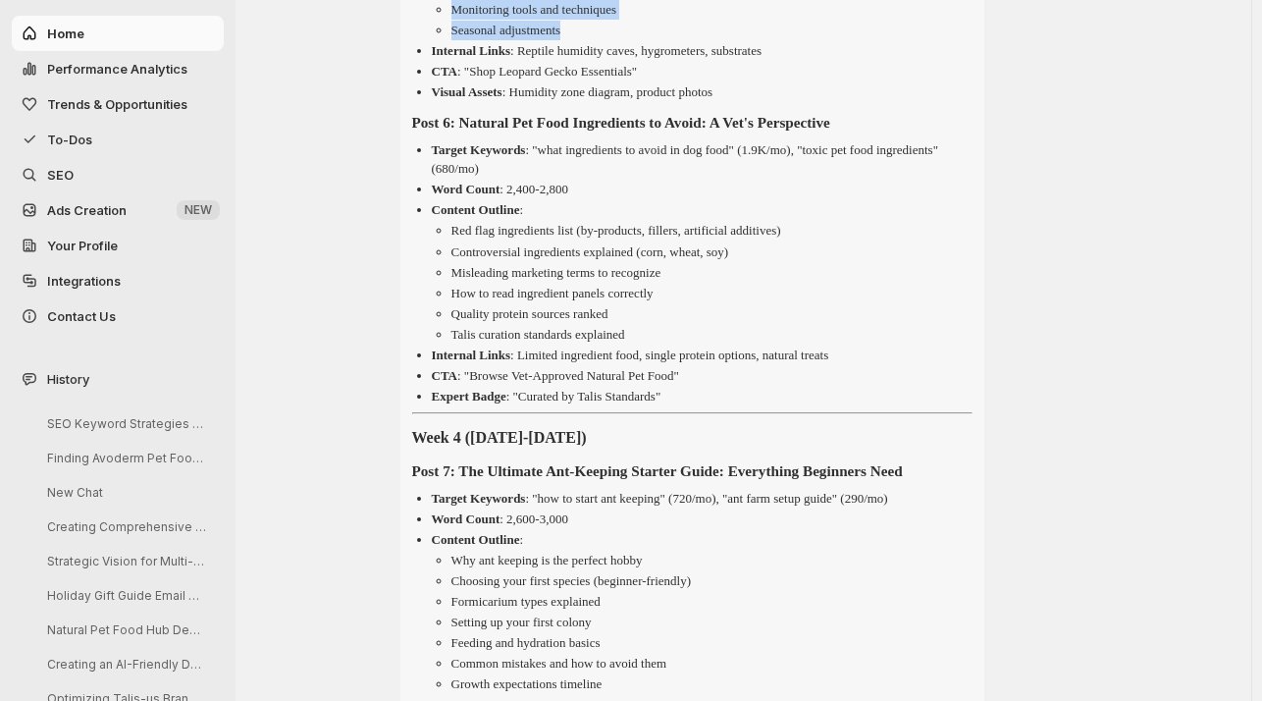
scroll to position [6169, 0]
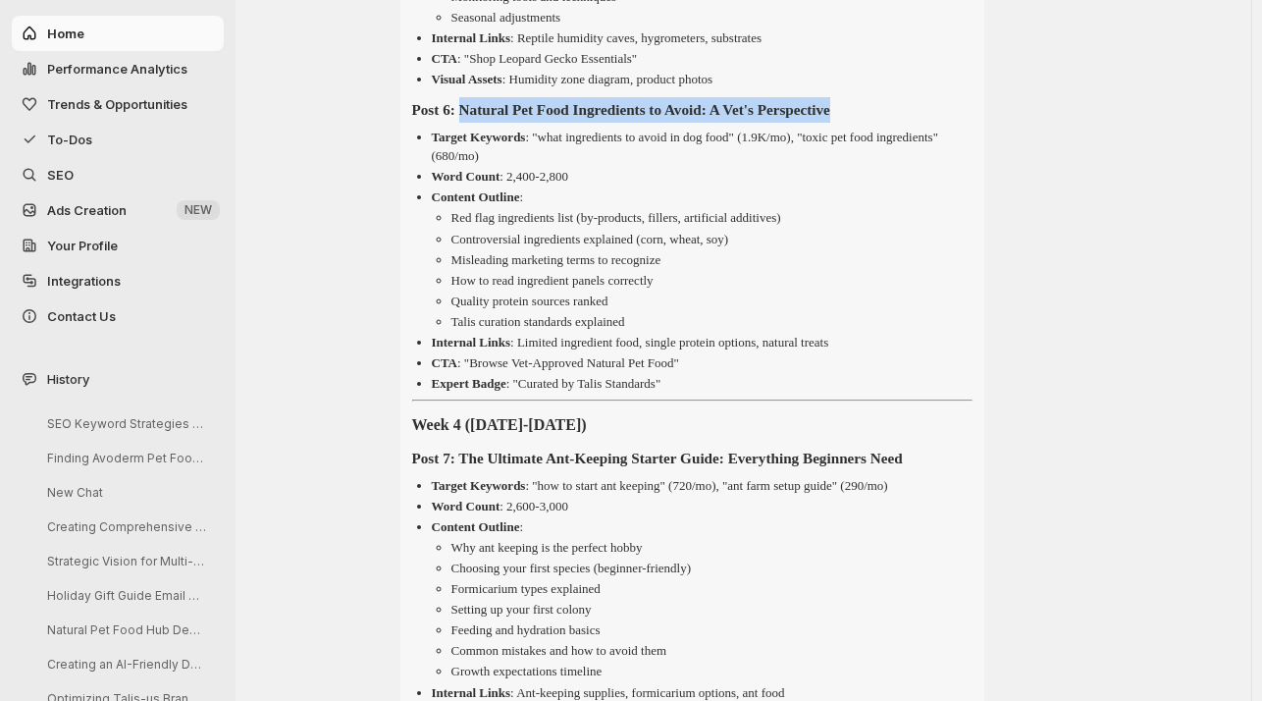
drag, startPoint x: 923, startPoint y: 205, endPoint x: 473, endPoint y: 200, distance: 450.4
click at [473, 123] on h4 "Post 6: Natural Pet Food Ingredients to Avoid: A Vet's Perspective" at bounding box center [692, 110] width 560 height 26
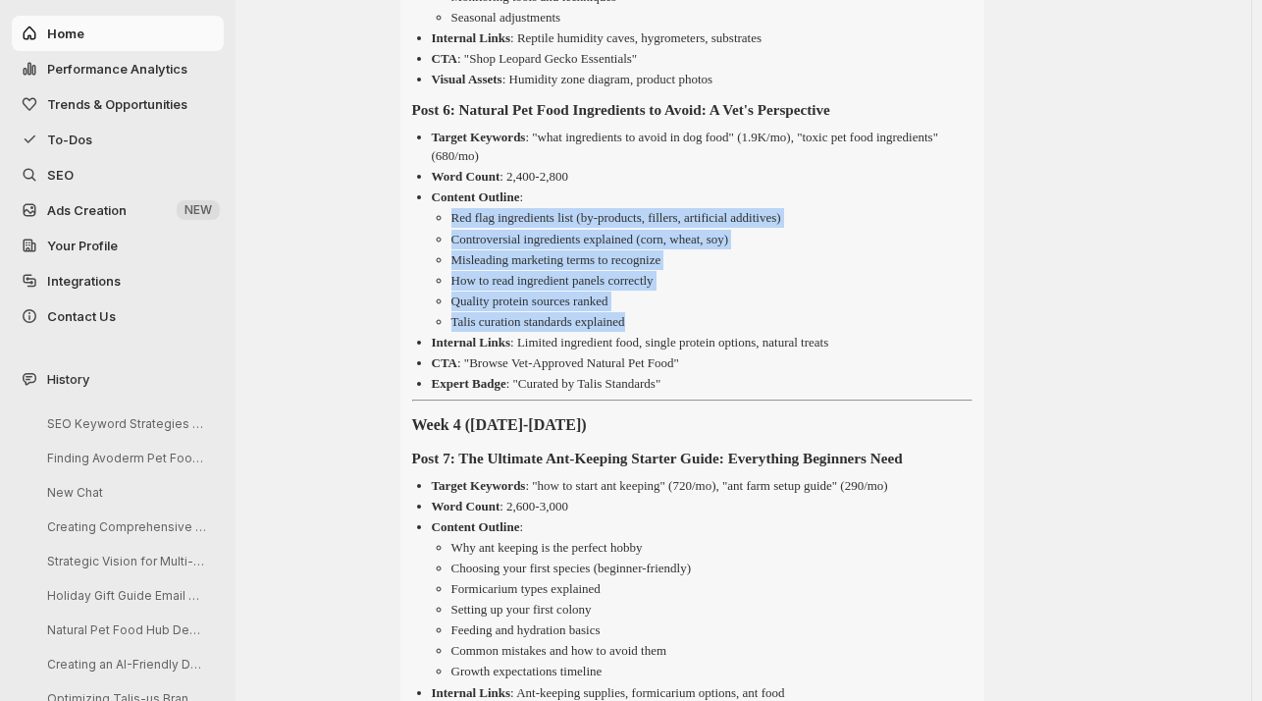
drag, startPoint x: 655, startPoint y: 419, endPoint x: 450, endPoint y: 318, distance: 227.8
click at [450, 318] on ul "Red flag ingredients list (by-products, fillers, artificial additives) Controve…" at bounding box center [702, 269] width 541 height 123
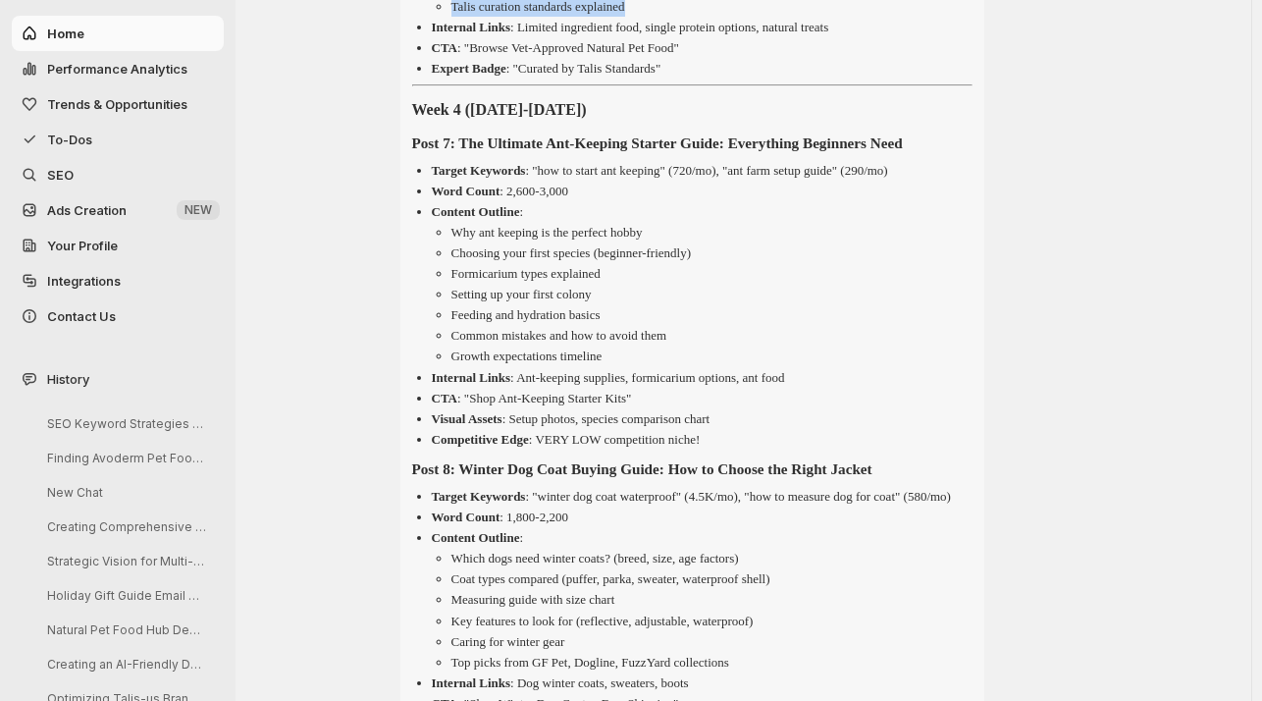
scroll to position [6497, 0]
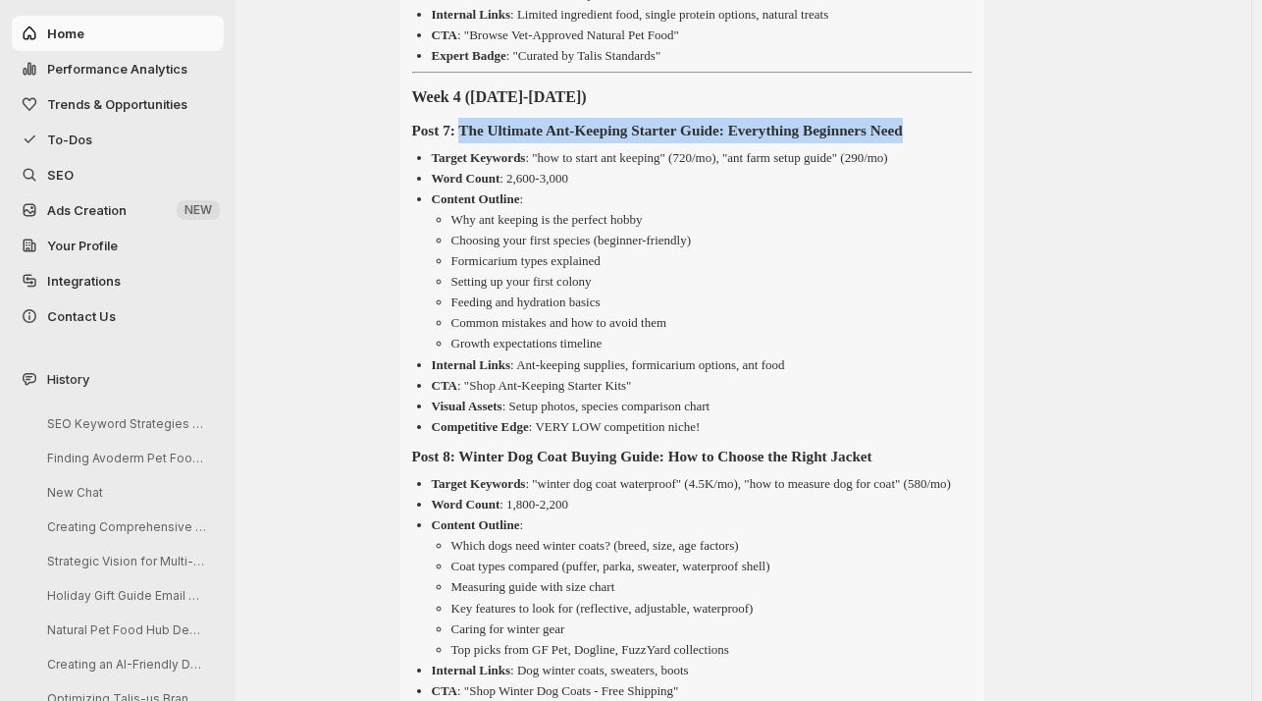
drag, startPoint x: 471, startPoint y: 224, endPoint x: 491, endPoint y: 247, distance: 30.7
click at [491, 143] on h4 "Post 7: The Ultimate Ant-Keeping Starter Guide: Everything Beginners Need" at bounding box center [692, 131] width 560 height 26
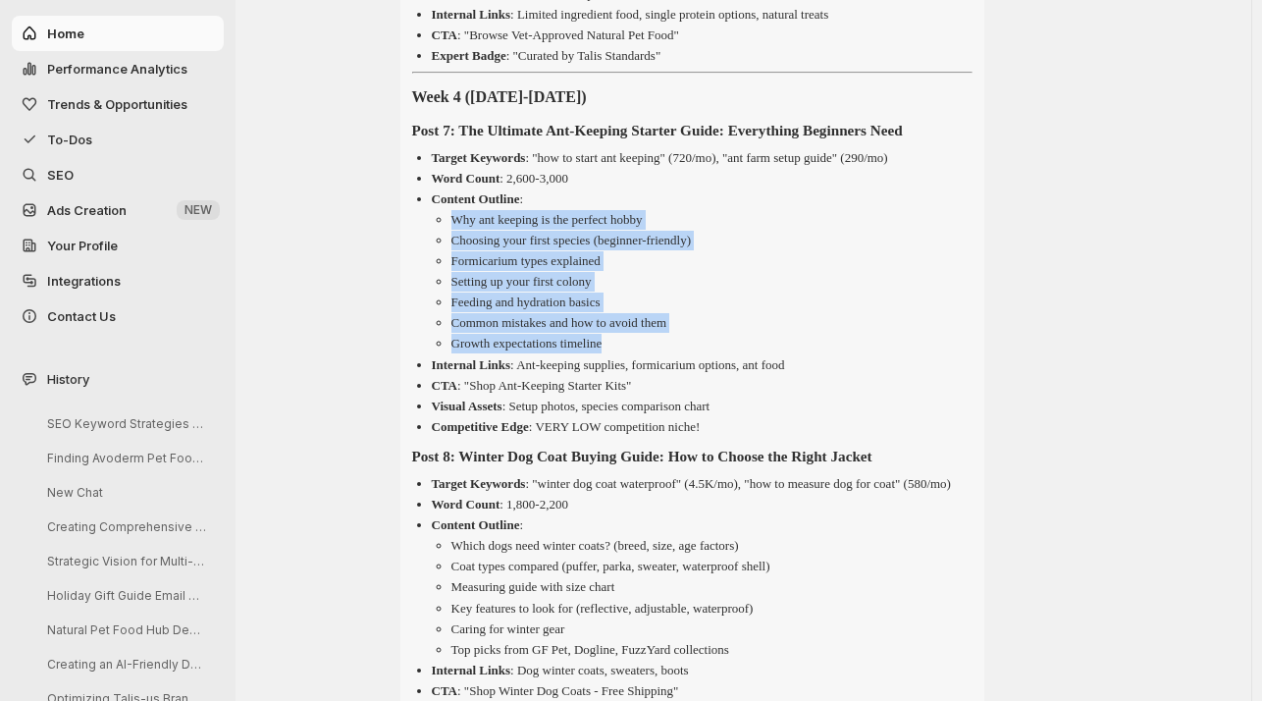
drag, startPoint x: 630, startPoint y: 463, endPoint x: 454, endPoint y: 348, distance: 209.8
click at [454, 348] on ul "Why ant keeping is the perfect hobby Choosing your first species (beginner-frie…" at bounding box center [702, 281] width 541 height 143
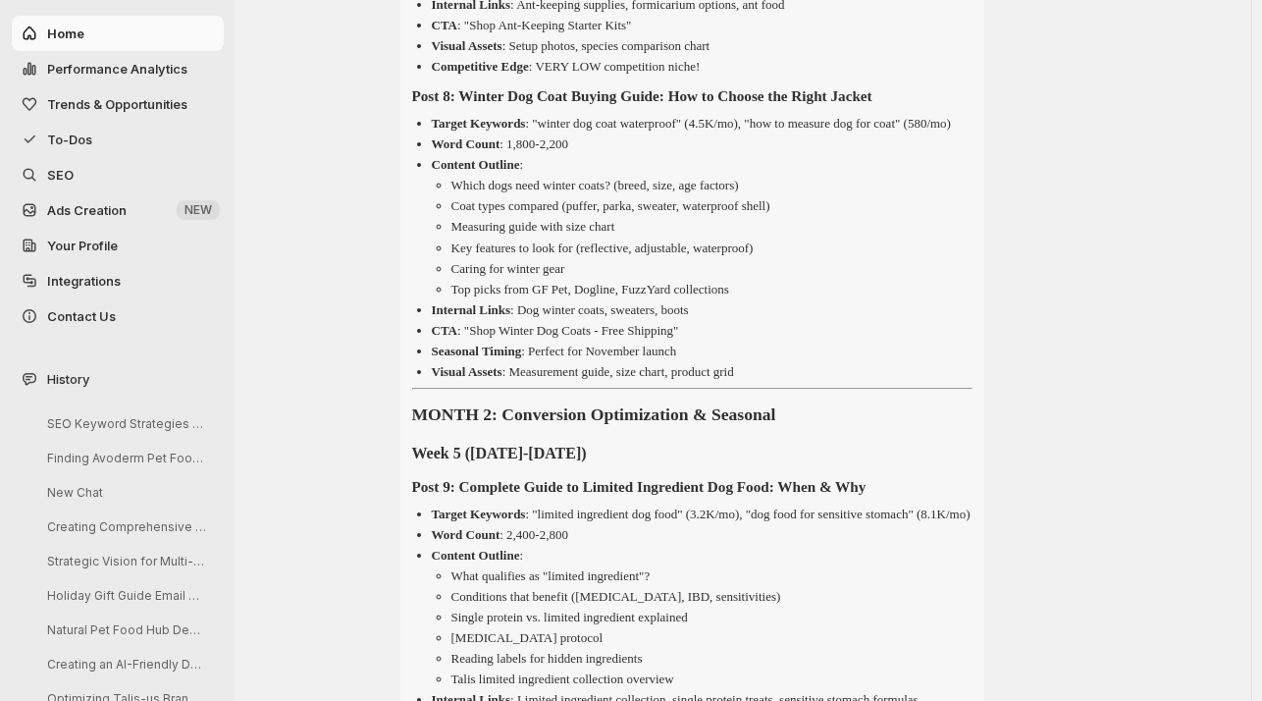
scroll to position [6870, 0]
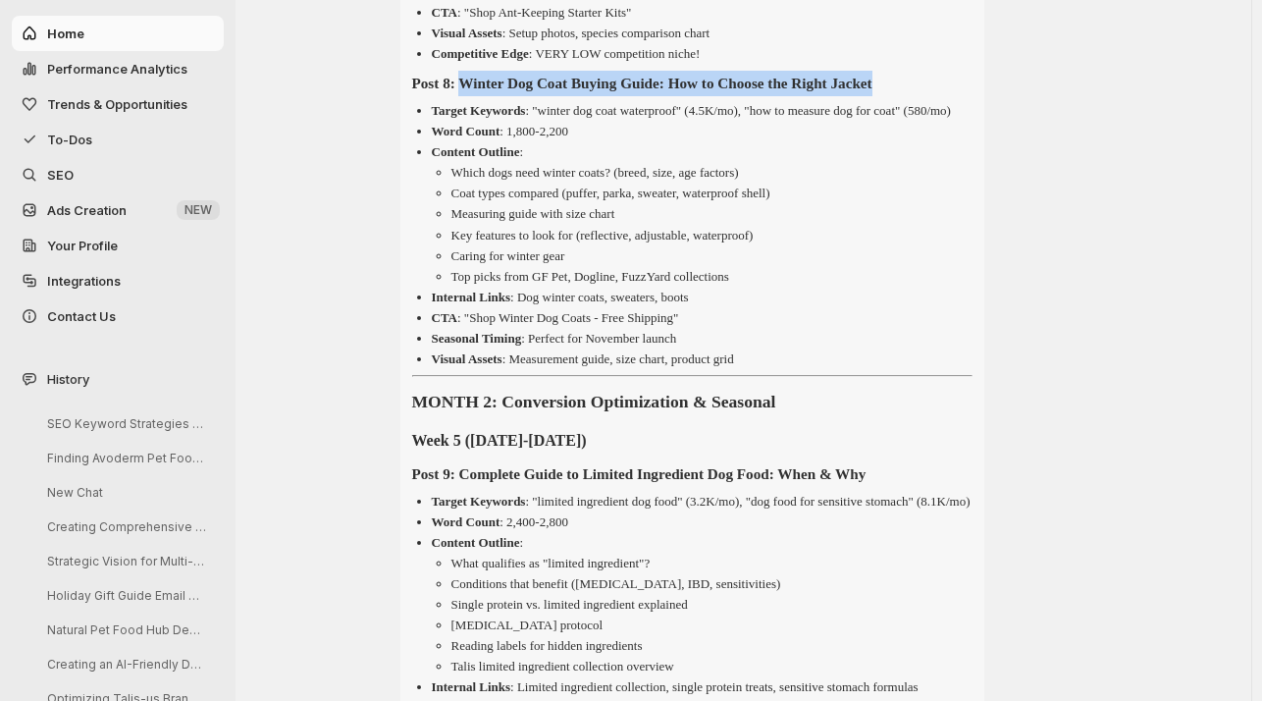
drag, startPoint x: 966, startPoint y: 202, endPoint x: 478, endPoint y: 198, distance: 487.7
click at [478, 96] on h4 "Post 8: Winter Dog Coat Buying Guide: How to Choose the Right Jacket" at bounding box center [692, 84] width 560 height 26
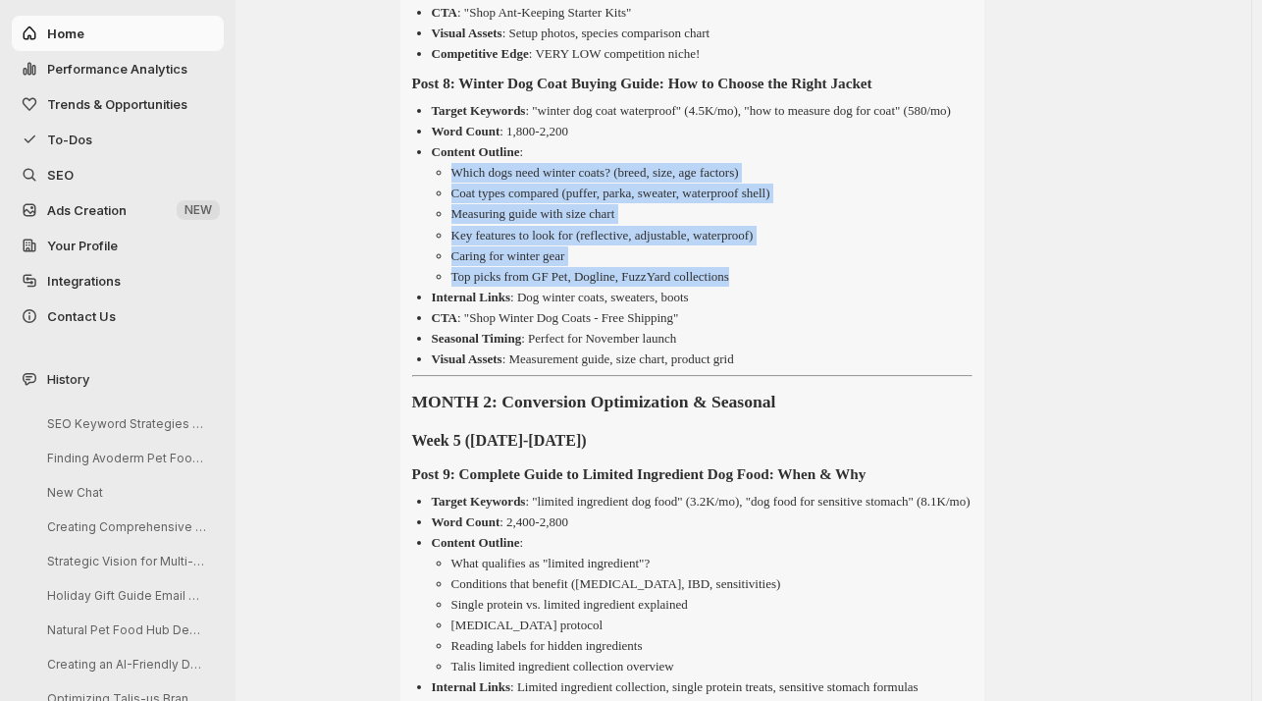
drag, startPoint x: 758, startPoint y: 424, endPoint x: 450, endPoint y: 320, distance: 324.3
click at [450, 286] on ul "Which dogs need winter coats? (breed, size, age factors) Coat types compared (p…" at bounding box center [702, 224] width 541 height 123
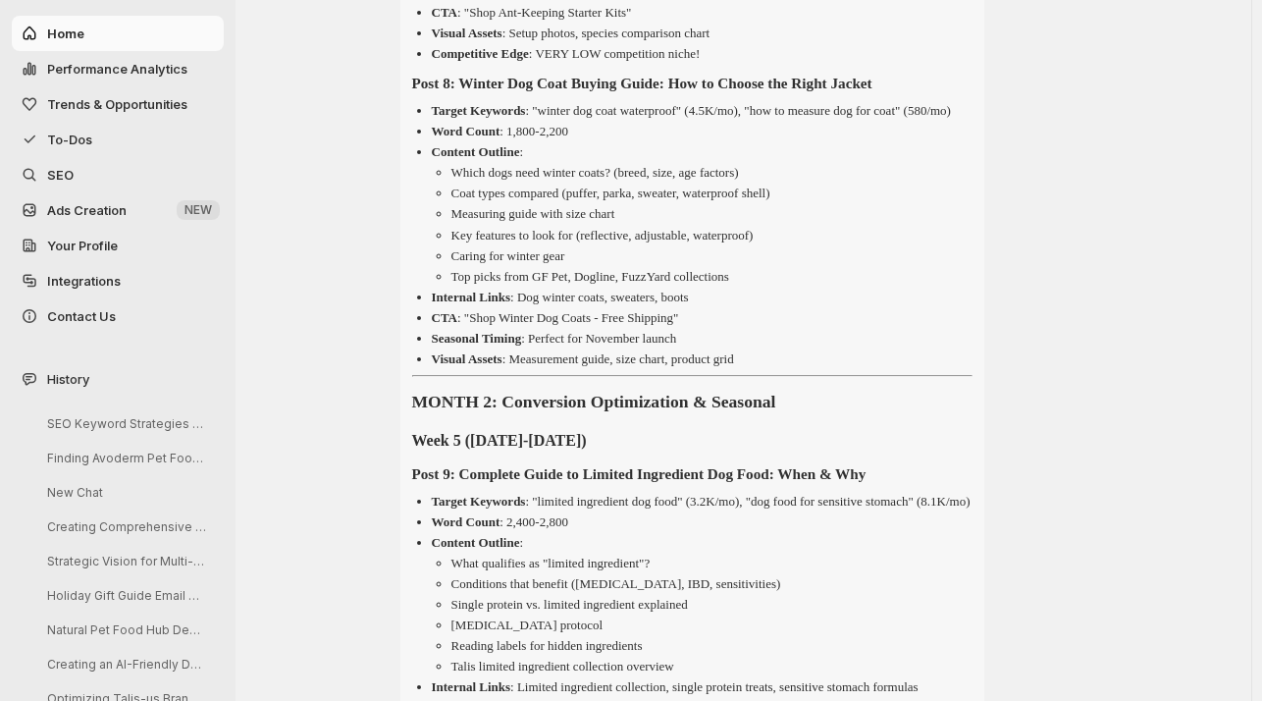
click at [1056, 459] on div "Talis-us 90-Day SEO Content Calendar Content Strategy Overview Goal : Build aut…" at bounding box center [743, 683] width 687 height 6347
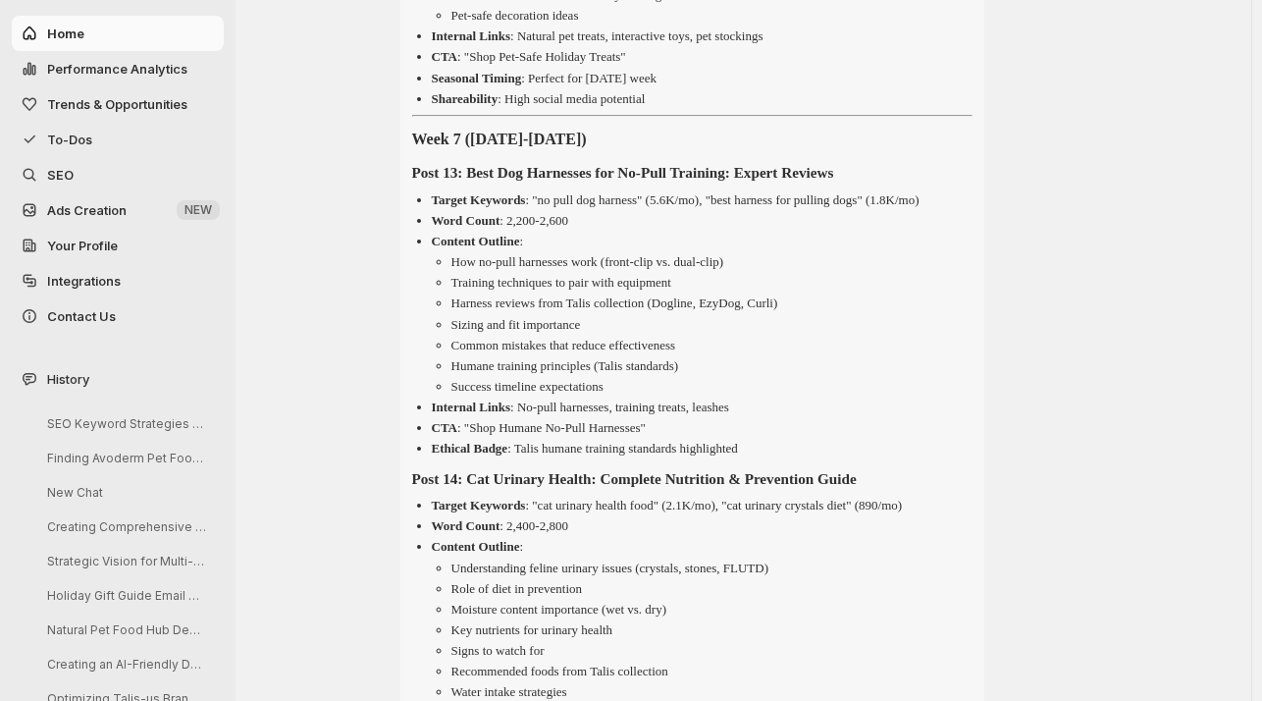
scroll to position [8518, 0]
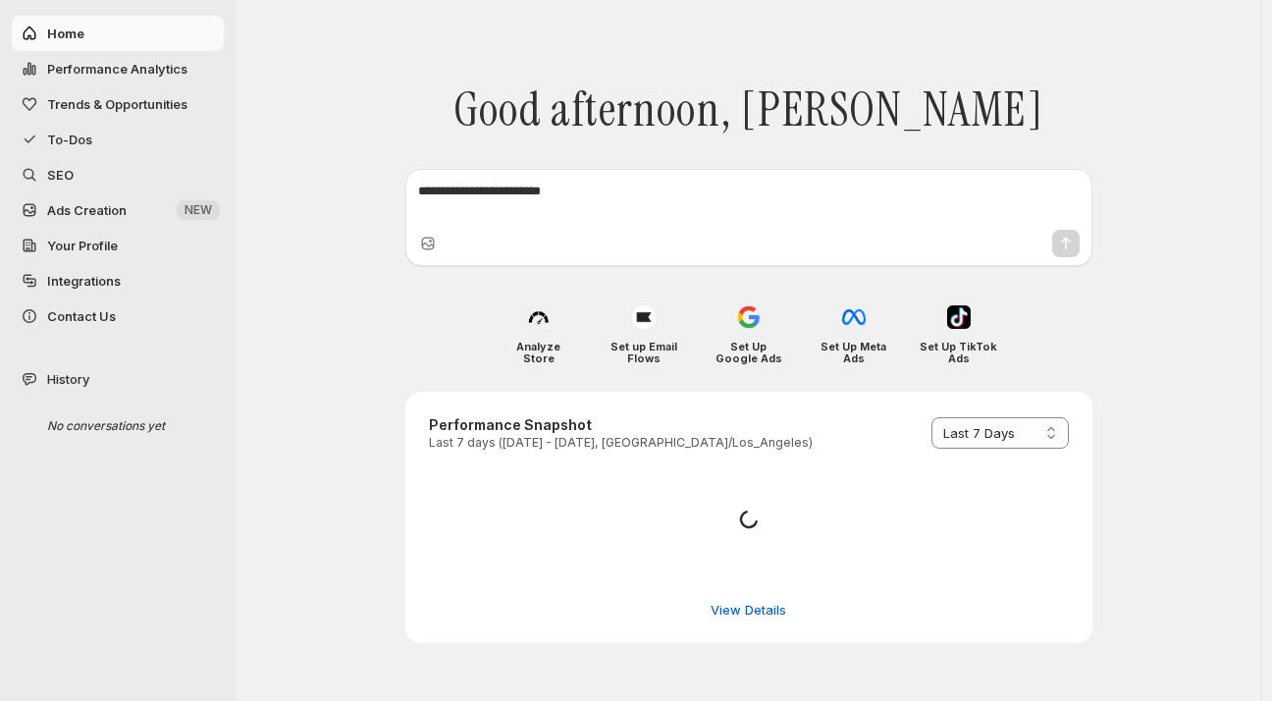
select select "*********"
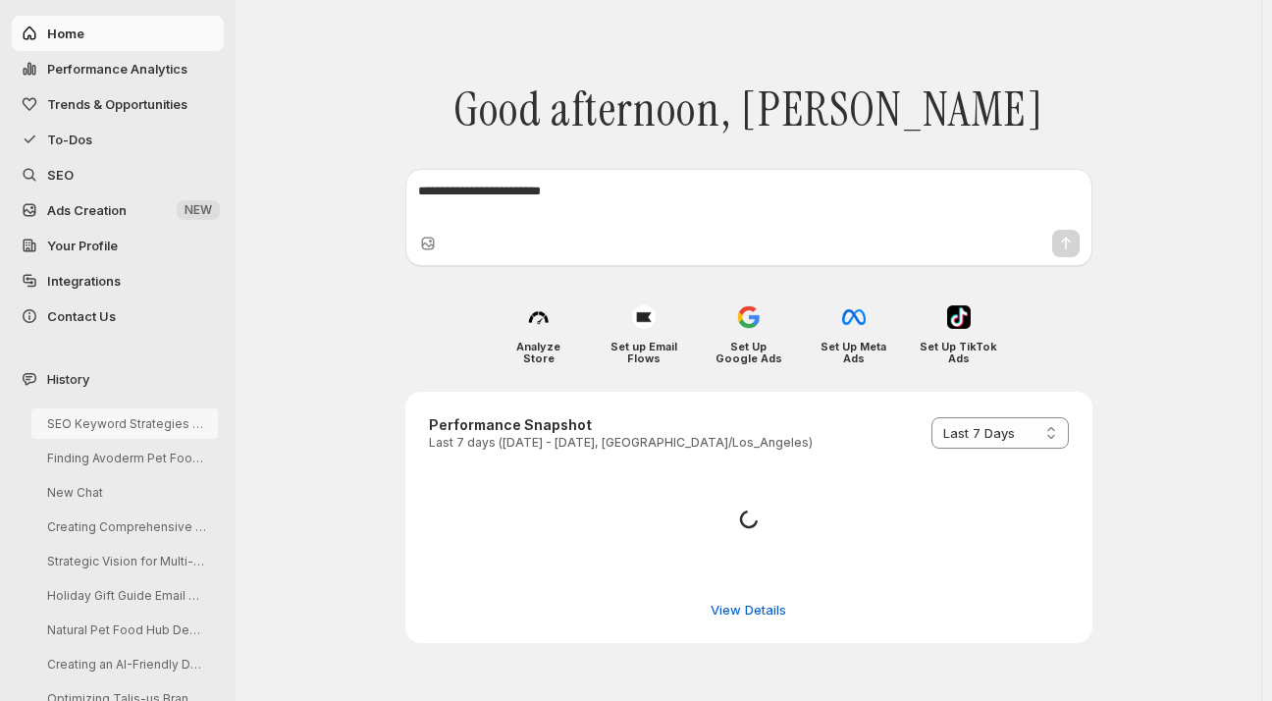
click at [94, 421] on button "SEO Keyword Strategies for Talis-us" at bounding box center [124, 423] width 186 height 30
